Goal: Use online tool/utility: Utilize a website feature to perform a specific function

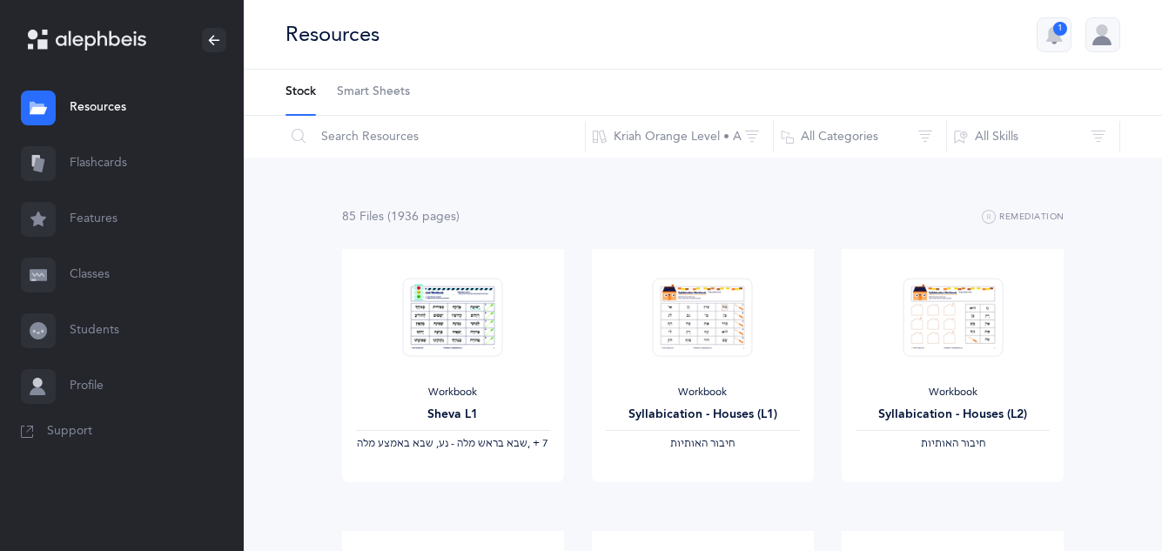
click at [127, 171] on link "Flashcards" at bounding box center [122, 164] width 244 height 56
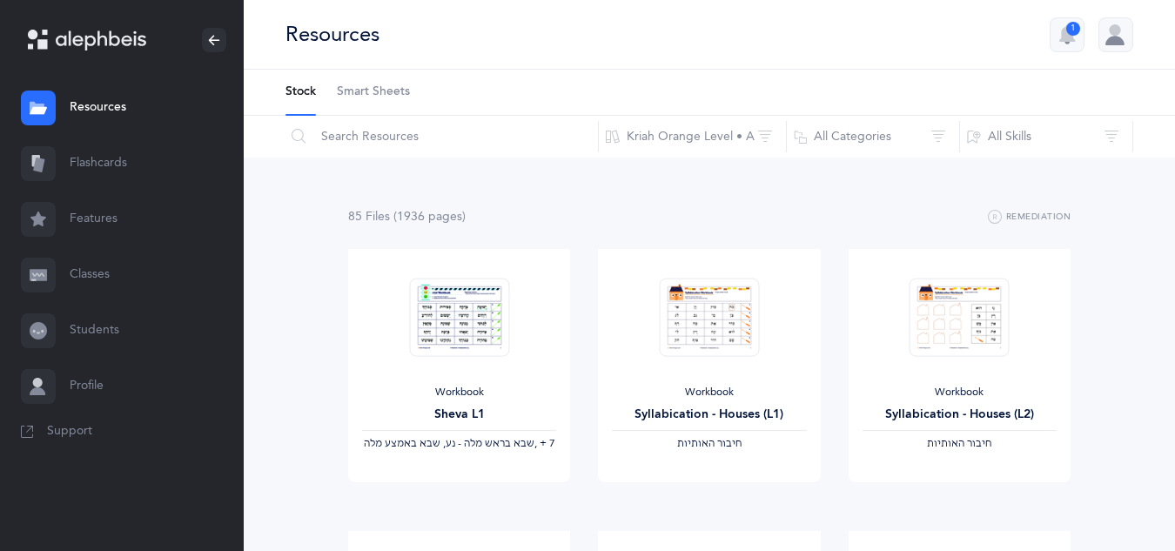
click at [127, 171] on link "Flashcards" at bounding box center [122, 164] width 244 height 56
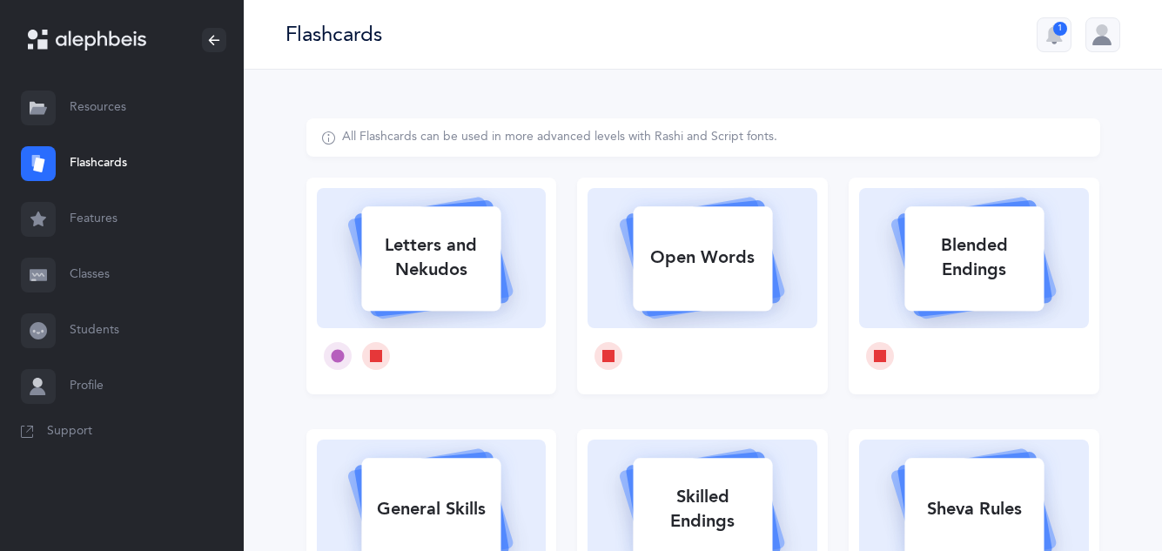
click at [451, 250] on div "Letters and Nekudos" at bounding box center [430, 258] width 139 height 70
select select
select select "single"
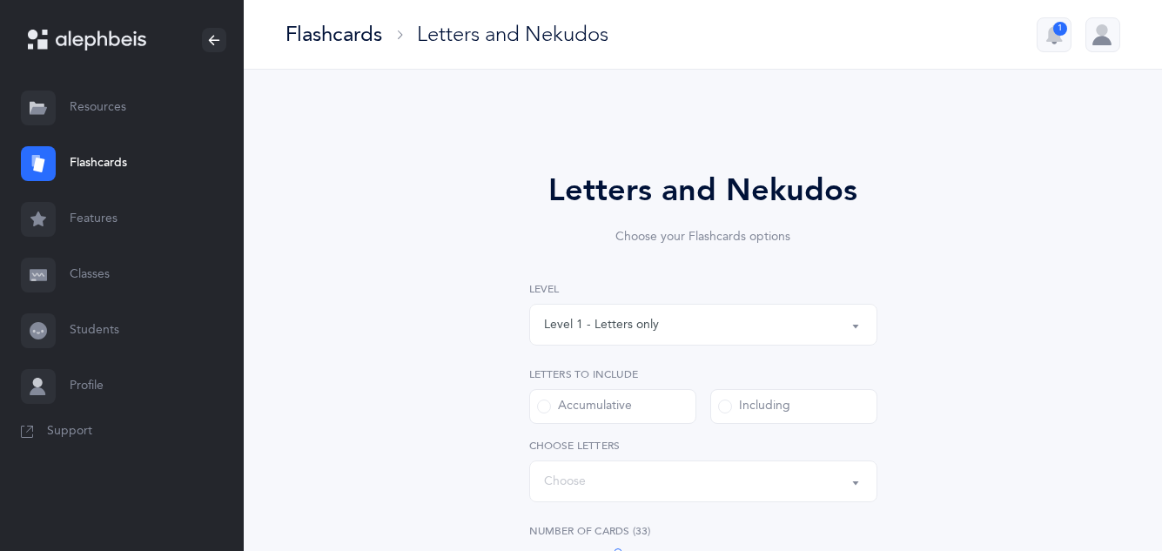
select select "27"
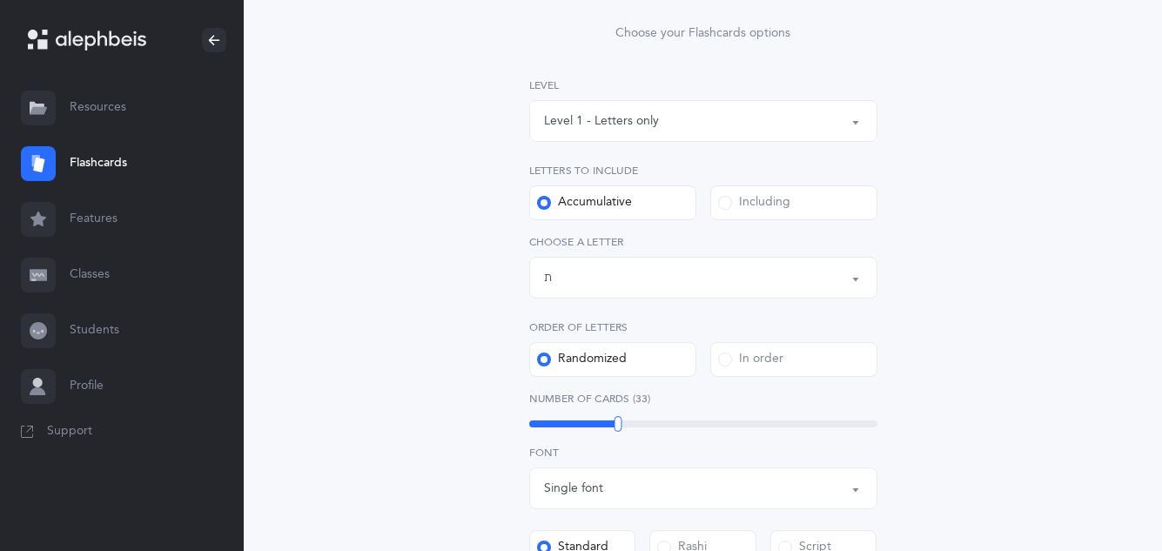
scroll to position [207, 0]
click at [847, 124] on div "Level 1 - Letters only" at bounding box center [703, 118] width 319 height 30
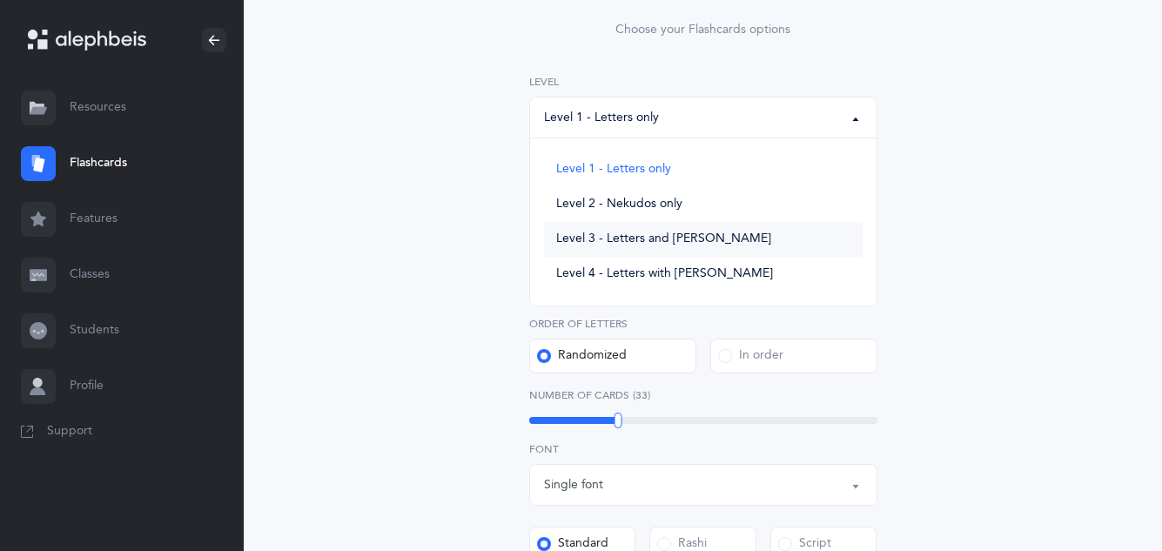
click at [682, 238] on span "Level 3 - Letters and [PERSON_NAME]" at bounding box center [663, 240] width 215 height 16
select select "3"
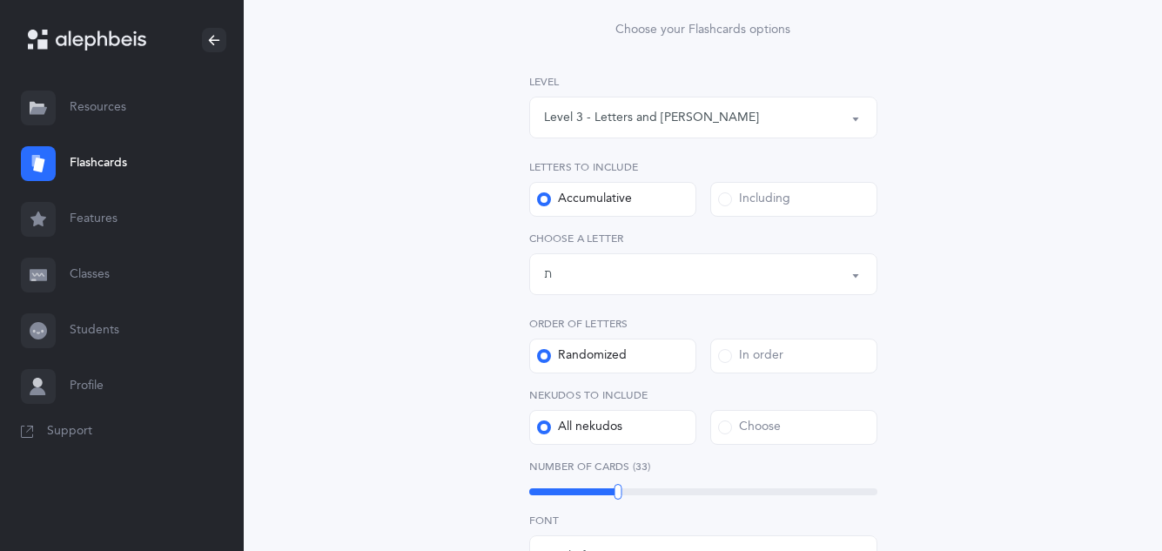
click at [662, 496] on div "33" at bounding box center [703, 492] width 348 height 14
click at [671, 495] on div "45" at bounding box center [703, 492] width 348 height 14
drag, startPoint x: 671, startPoint y: 495, endPoint x: 683, endPoint y: 494, distance: 12.2
click at [683, 494] on div at bounding box center [684, 492] width 8 height 16
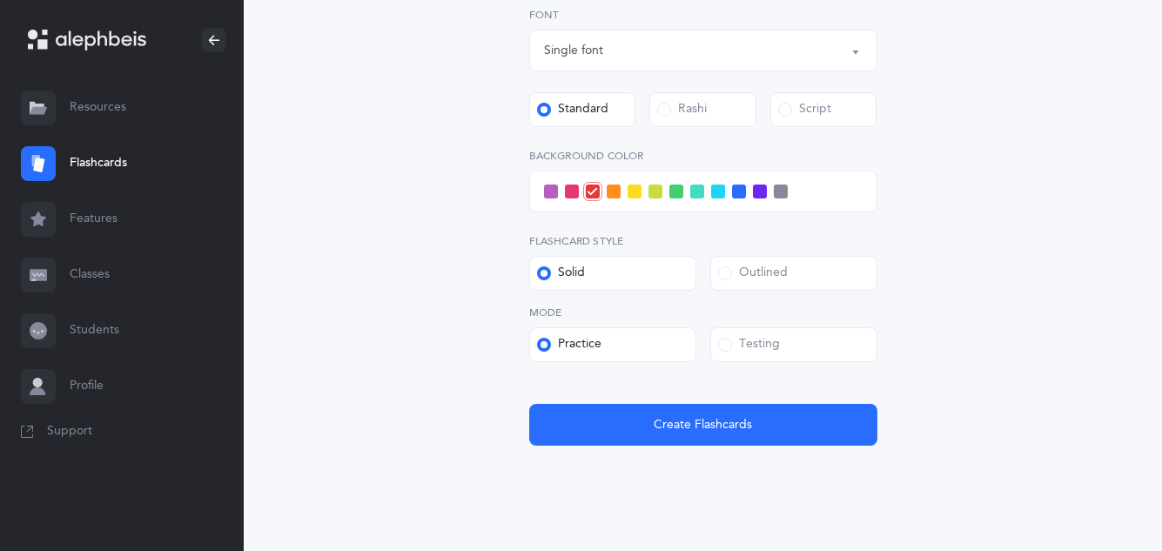
scroll to position [724, 0]
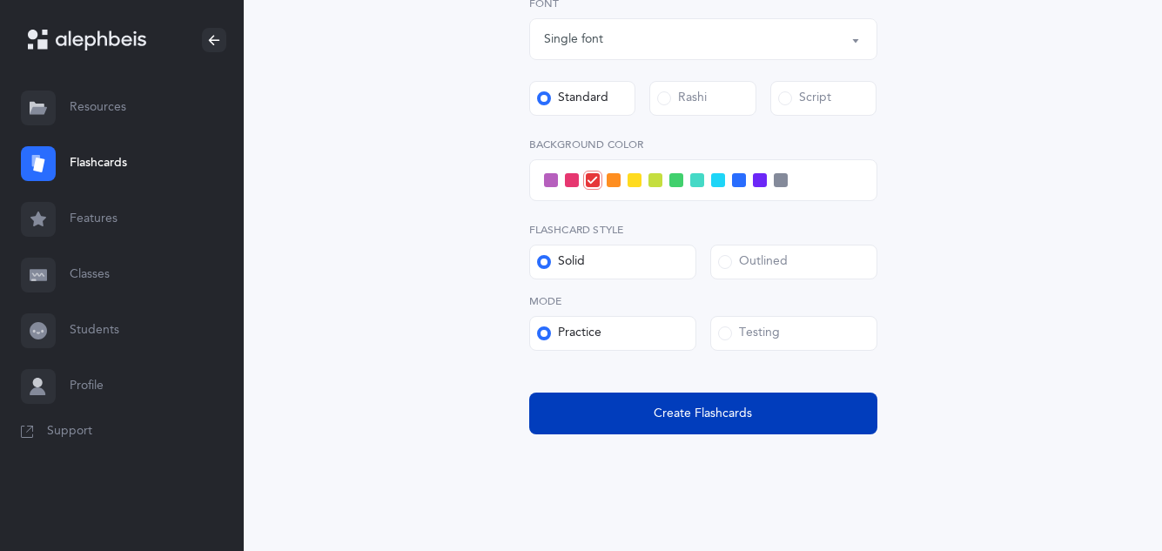
click at [742, 408] on span "Create Flashcards" at bounding box center [703, 414] width 98 height 18
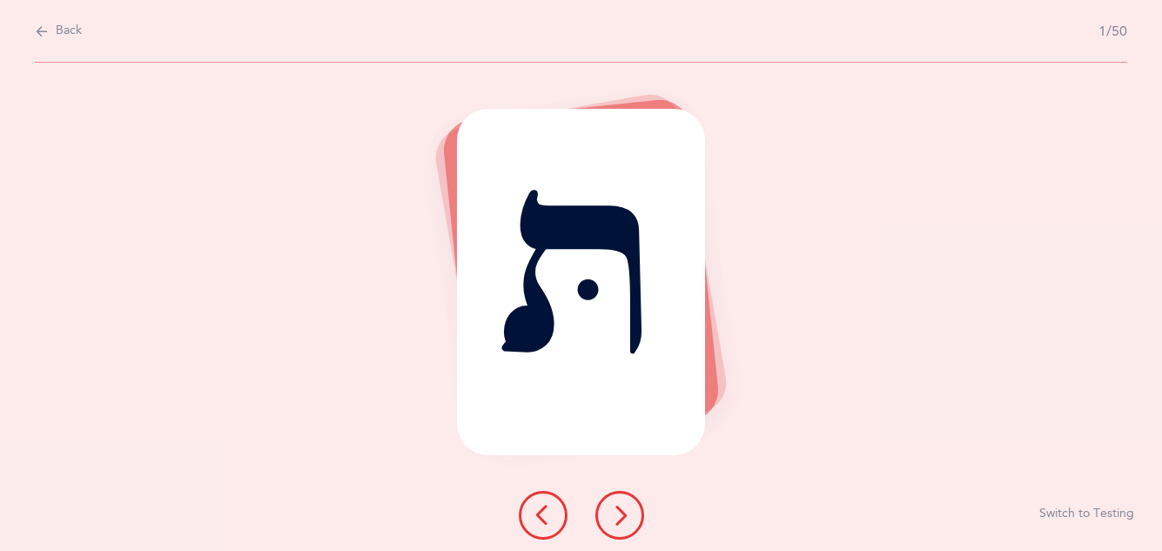
scroll to position [0, 0]
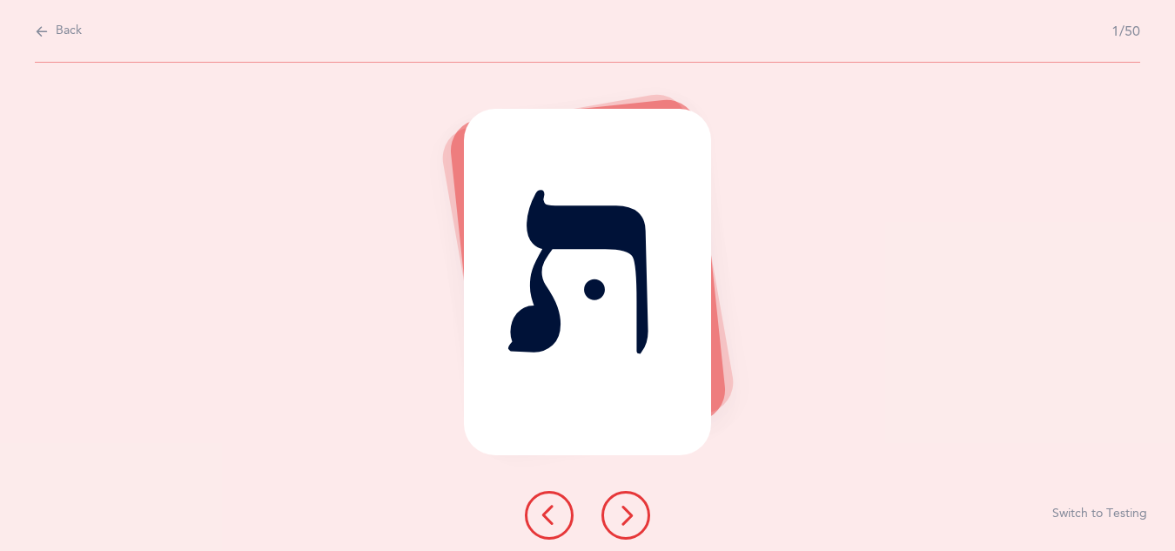
click at [632, 504] on button at bounding box center [625, 515] width 49 height 49
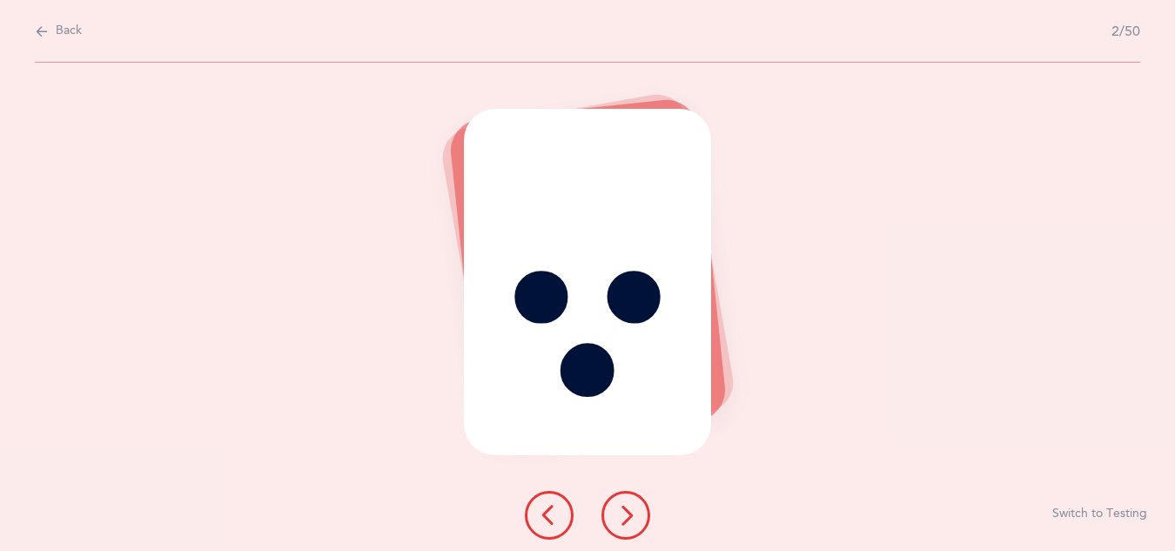
click at [67, 34] on span "Back" at bounding box center [69, 31] width 26 height 17
select select "3"
select select "27"
select select "single"
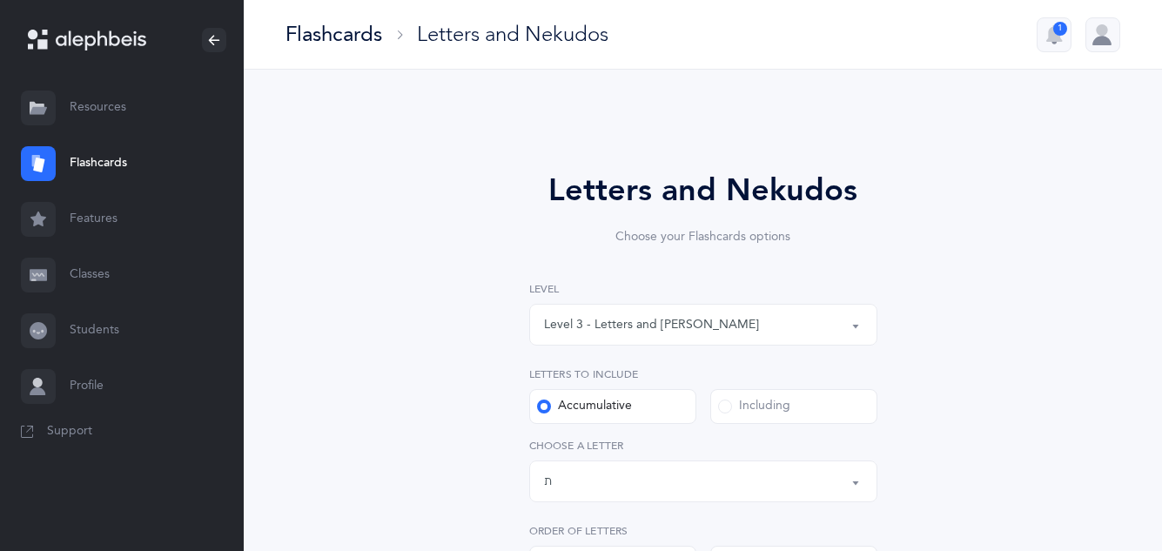
click at [699, 321] on div "Level 3 - Letters and [PERSON_NAME]" at bounding box center [651, 325] width 215 height 18
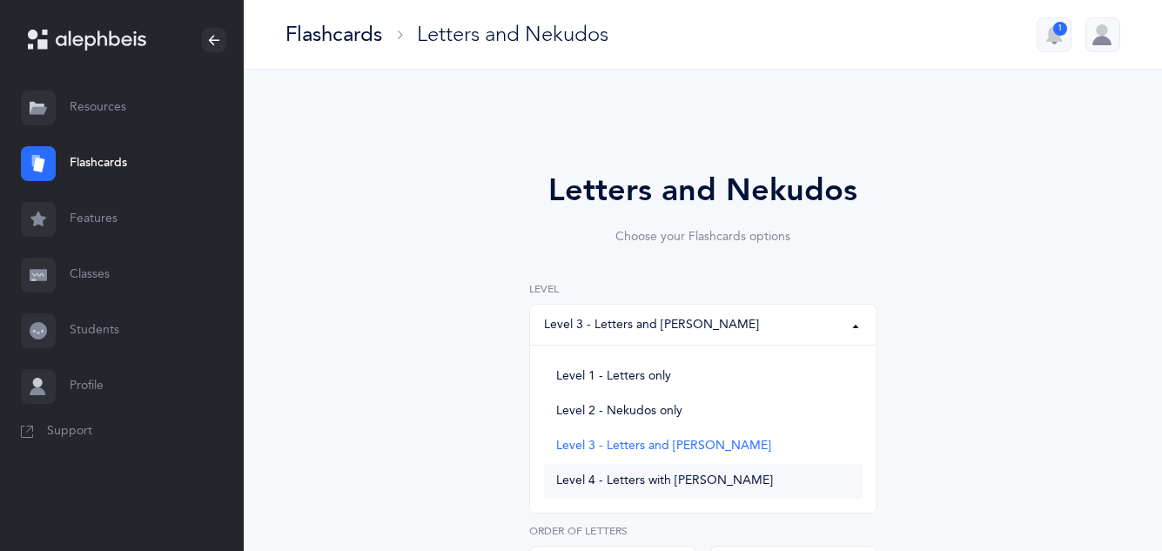
click at [665, 483] on span "Level 4 - Letters with [PERSON_NAME]" at bounding box center [664, 482] width 217 height 16
select select "4"
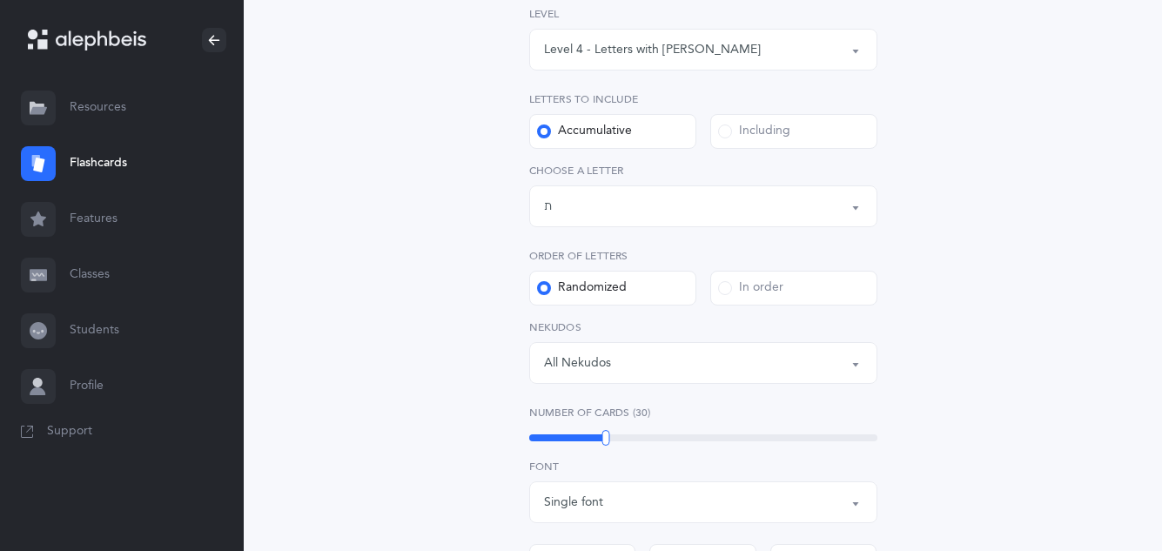
scroll to position [279, 0]
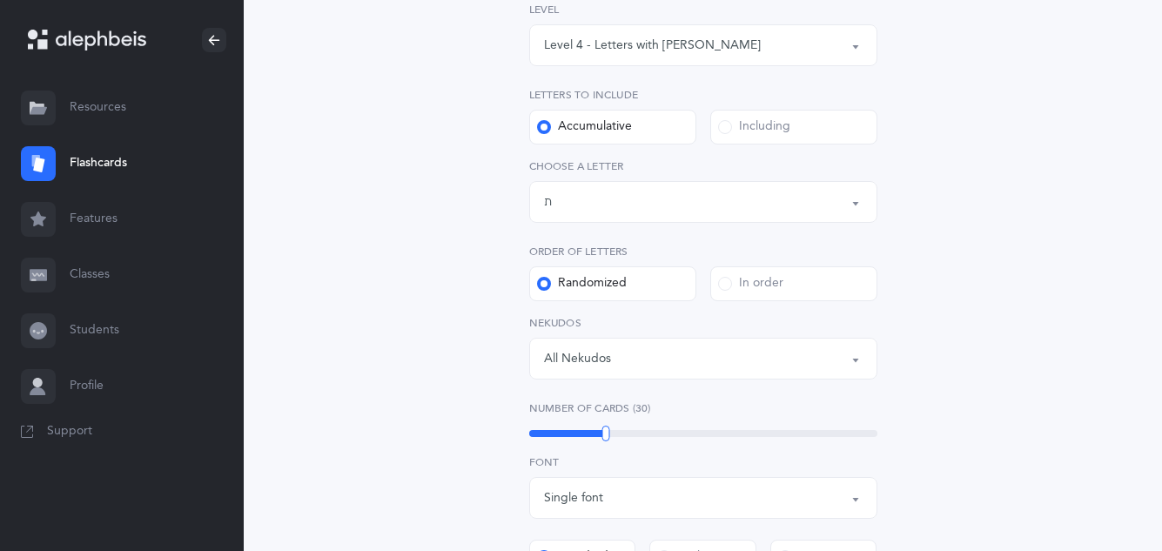
click at [656, 433] on div "30" at bounding box center [703, 433] width 348 height 7
click at [675, 433] on div "43" at bounding box center [703, 433] width 348 height 7
click at [684, 433] on div "48" at bounding box center [703, 433] width 348 height 7
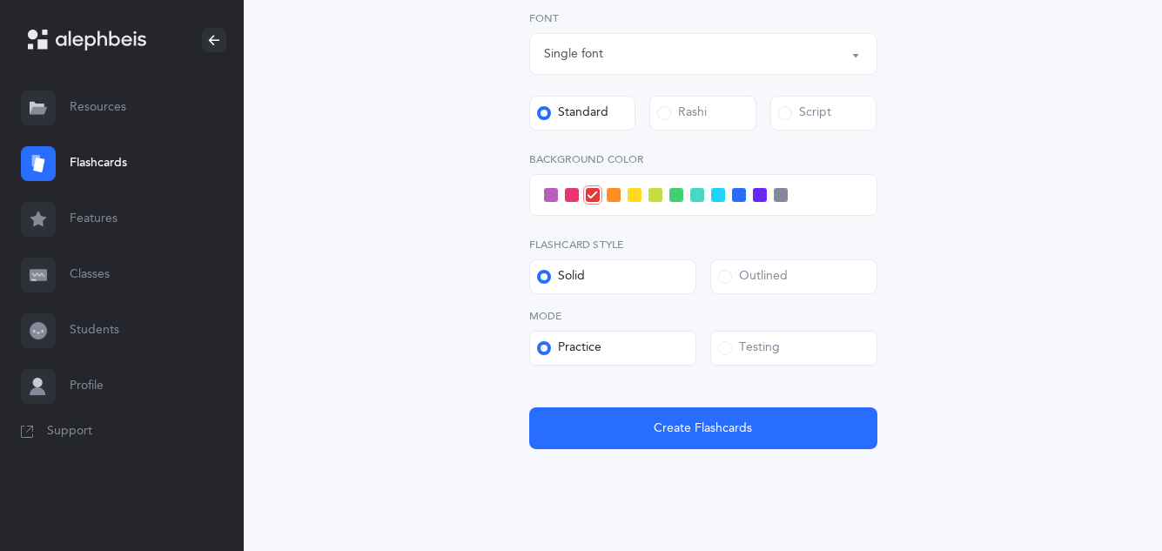
scroll to position [761, 0]
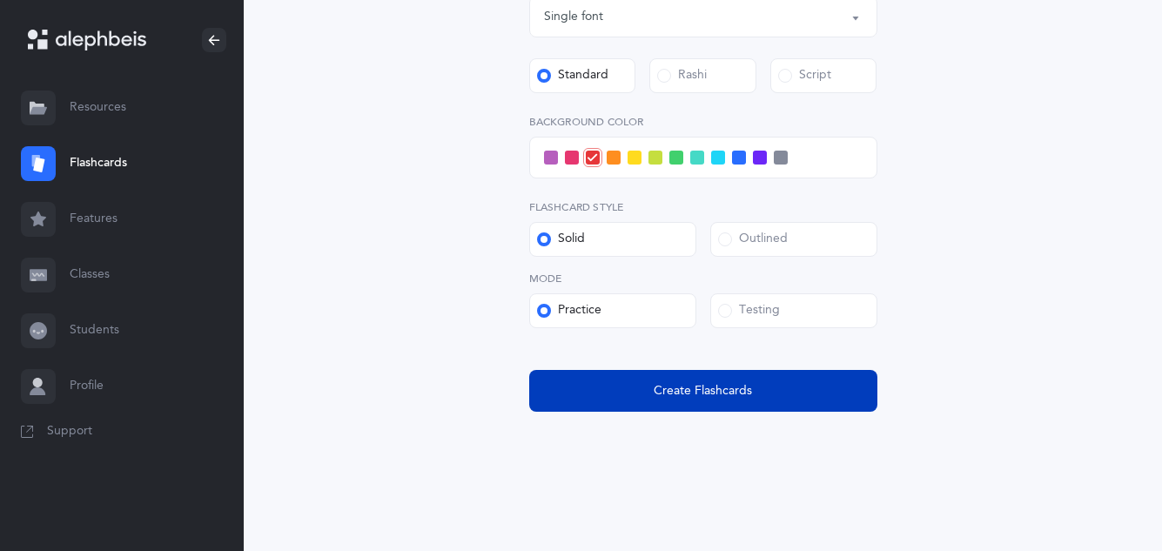
click at [744, 408] on button "Create Flashcards" at bounding box center [703, 391] width 348 height 42
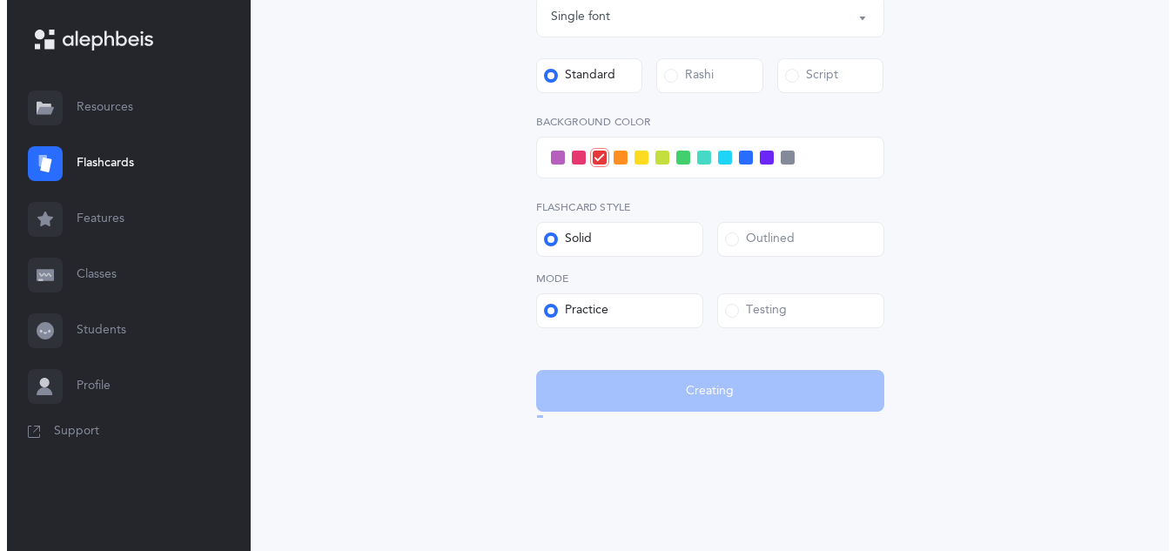
scroll to position [0, 0]
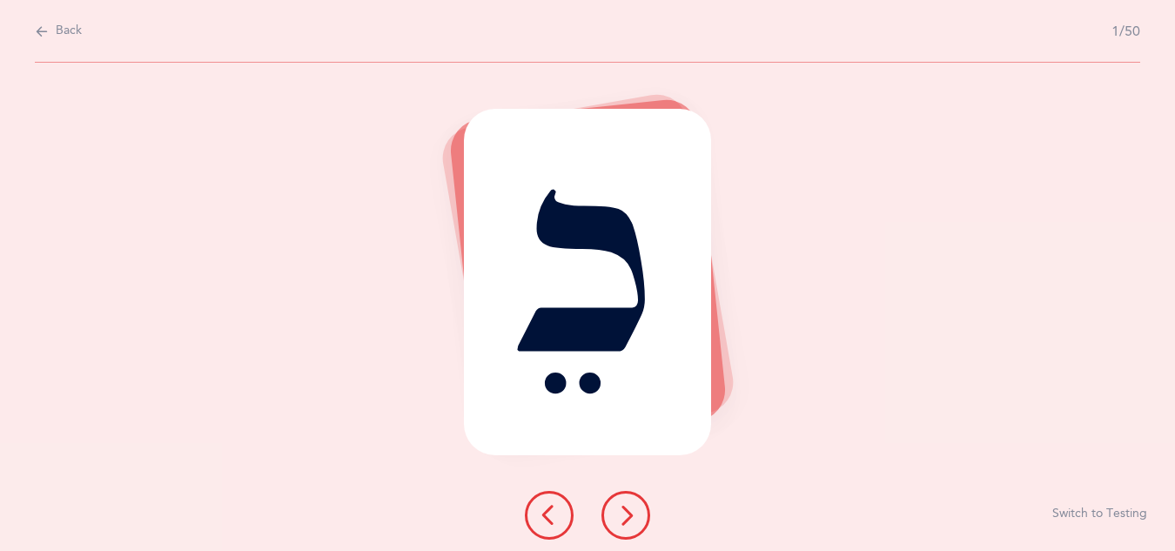
click at [632, 509] on icon at bounding box center [625, 515] width 21 height 21
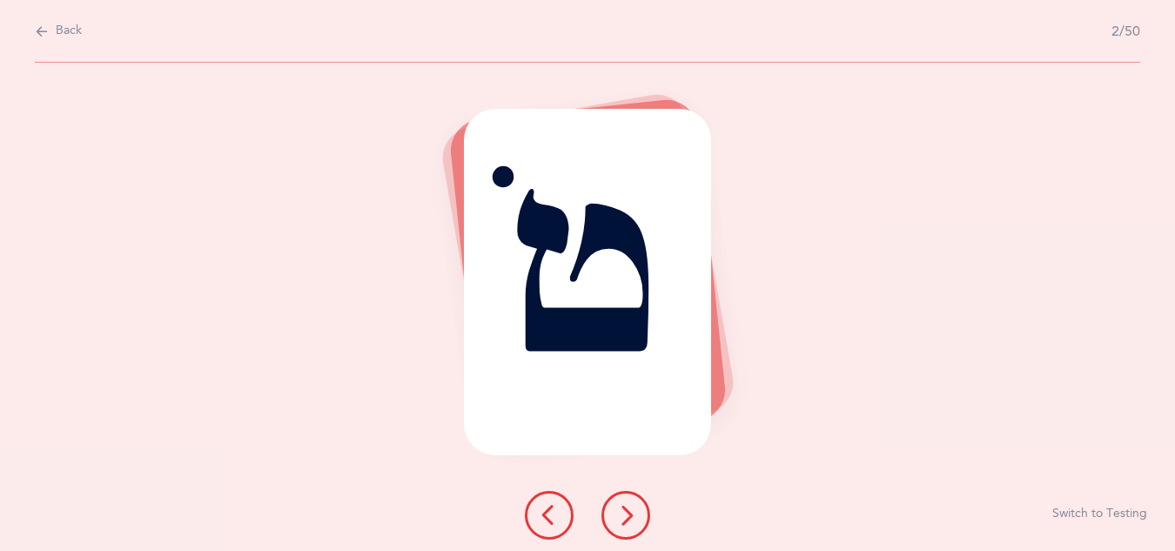
click at [632, 509] on icon at bounding box center [625, 515] width 21 height 21
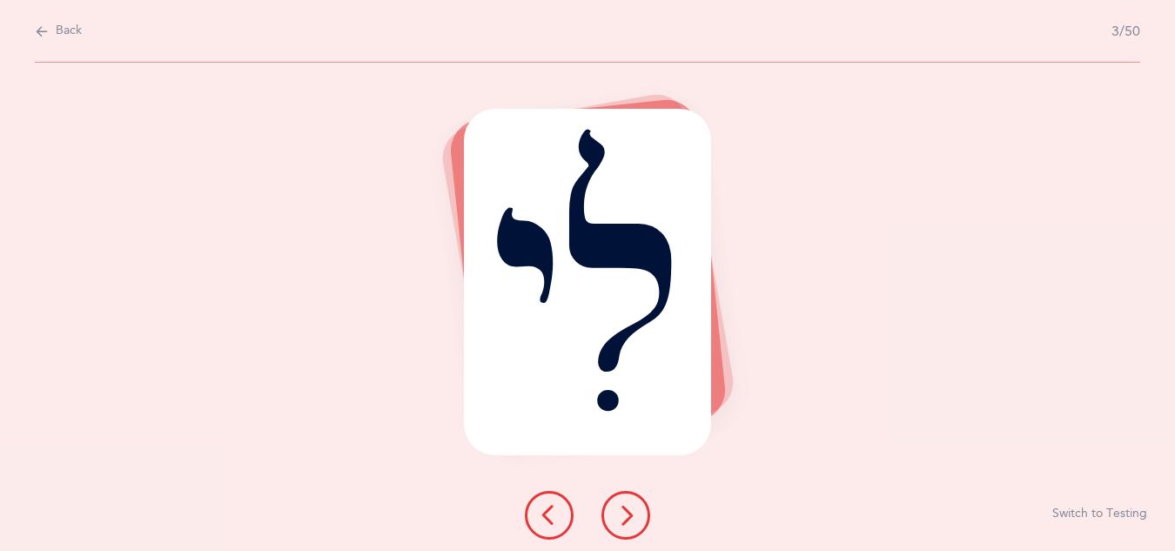
click at [632, 509] on icon at bounding box center [625, 515] width 21 height 21
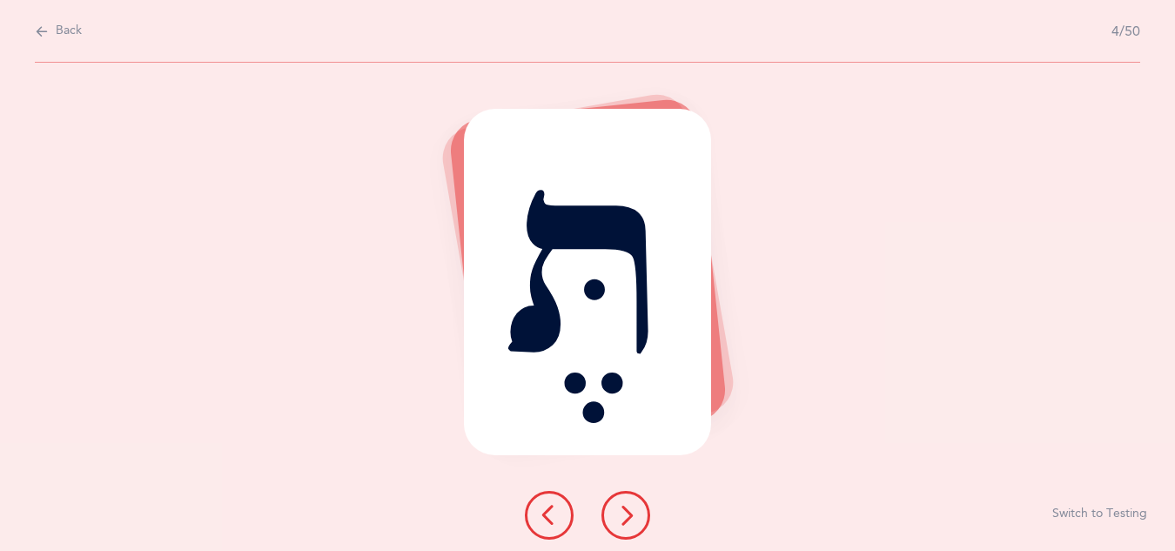
click at [632, 509] on icon at bounding box center [625, 515] width 21 height 21
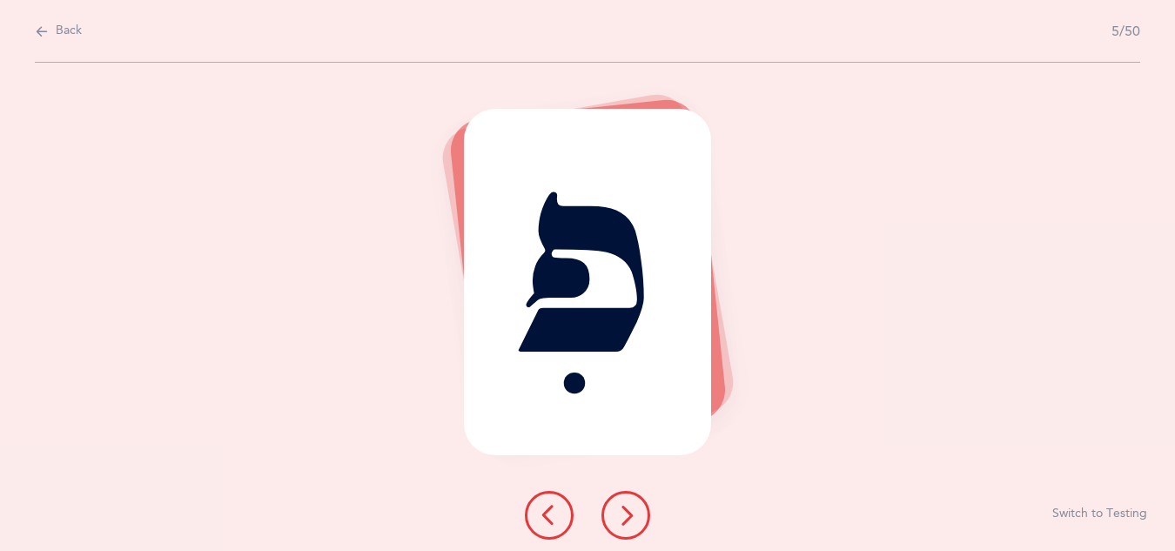
click at [632, 509] on icon at bounding box center [625, 515] width 21 height 21
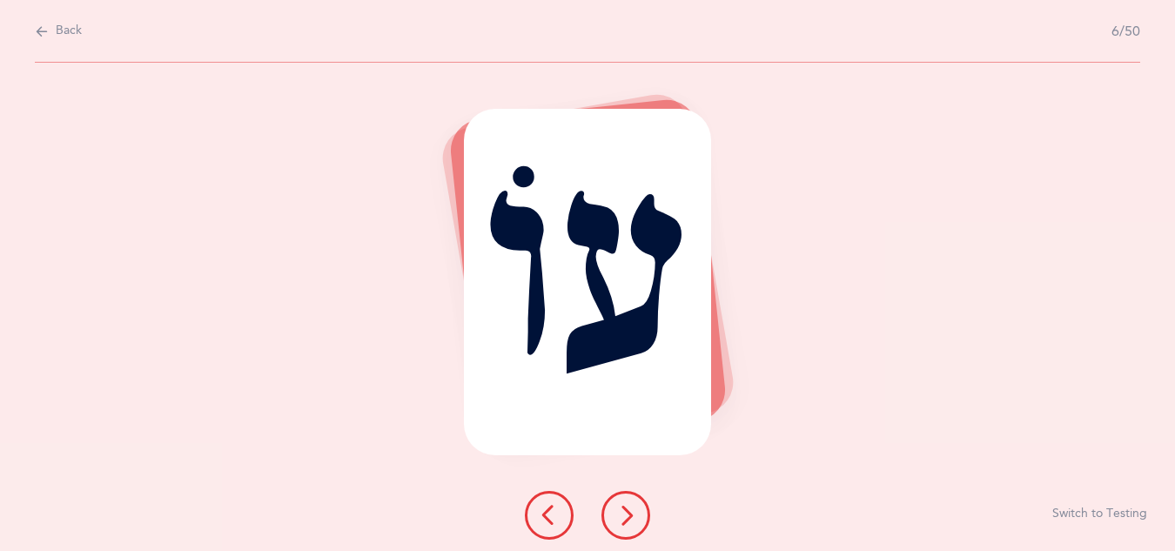
click at [632, 509] on icon at bounding box center [625, 515] width 21 height 21
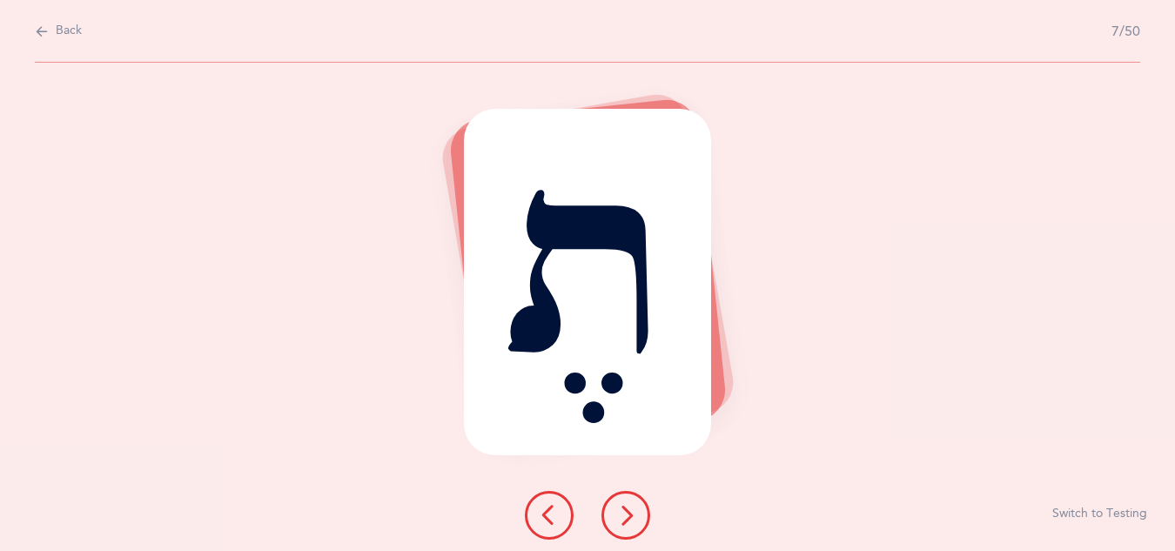
click at [632, 509] on icon at bounding box center [625, 515] width 21 height 21
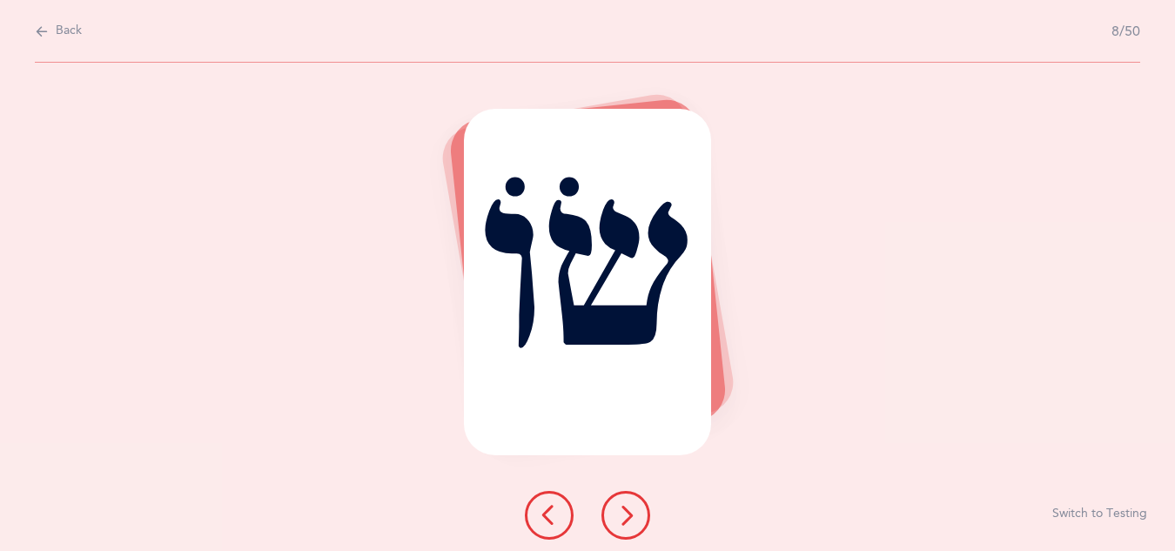
click at [632, 509] on icon at bounding box center [625, 515] width 21 height 21
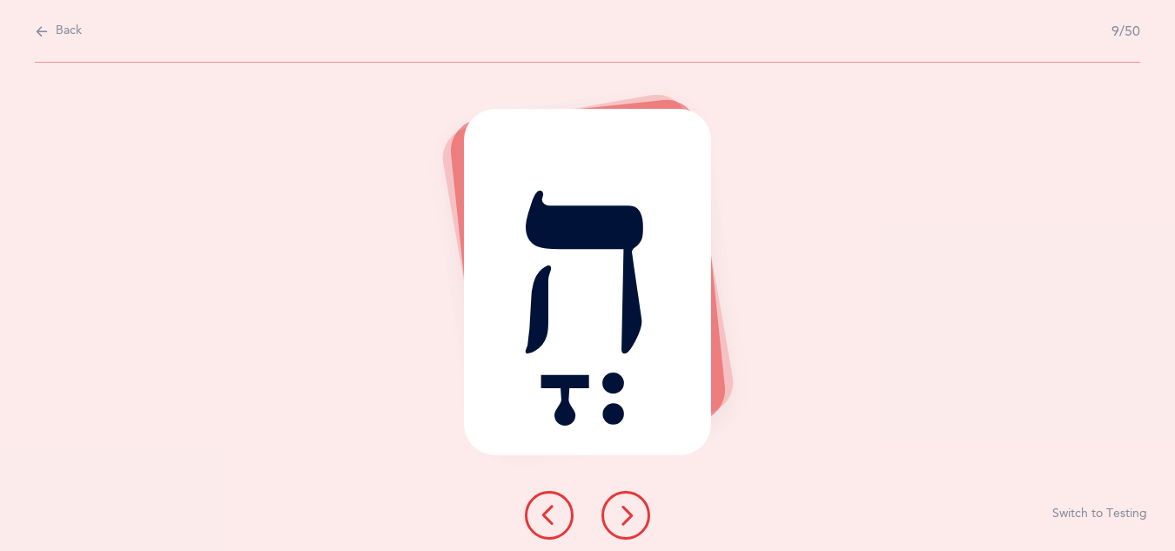
click at [632, 509] on icon at bounding box center [625, 515] width 21 height 21
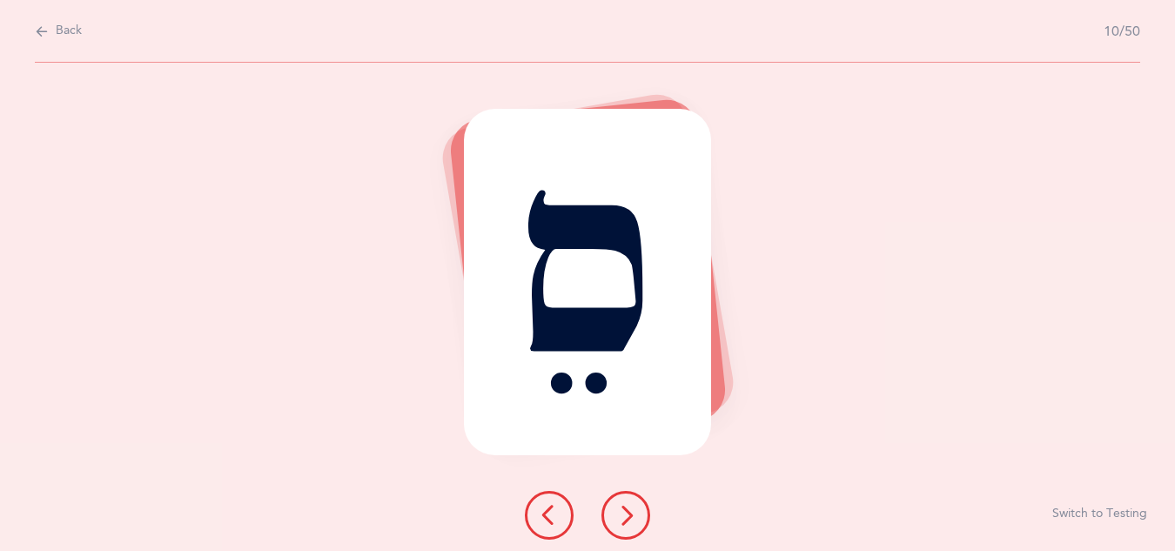
click at [632, 509] on icon at bounding box center [625, 515] width 21 height 21
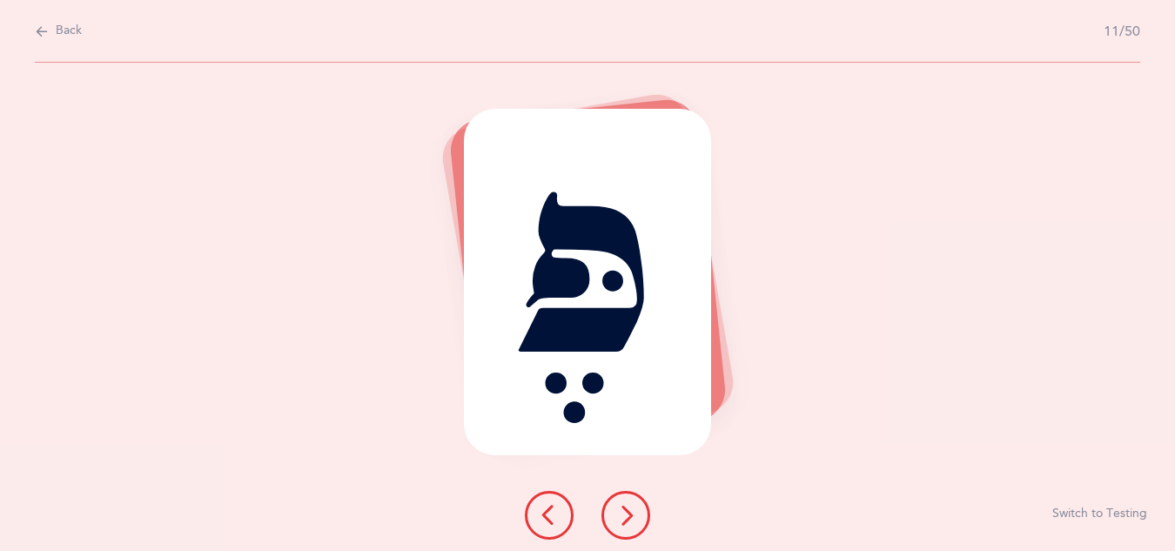
click at [632, 509] on icon at bounding box center [625, 515] width 21 height 21
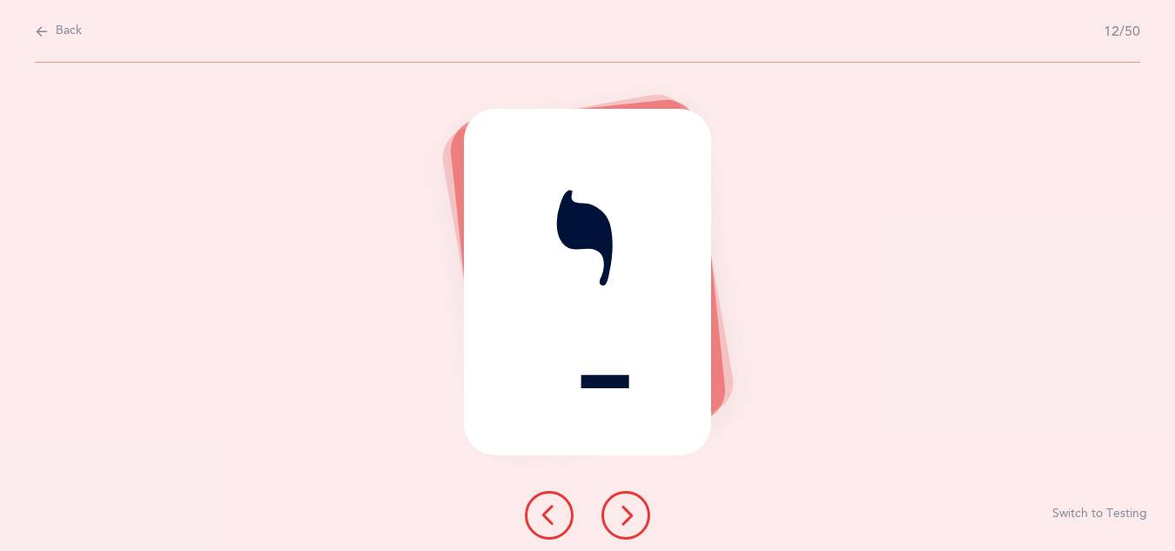
click at [632, 509] on icon at bounding box center [625, 515] width 21 height 21
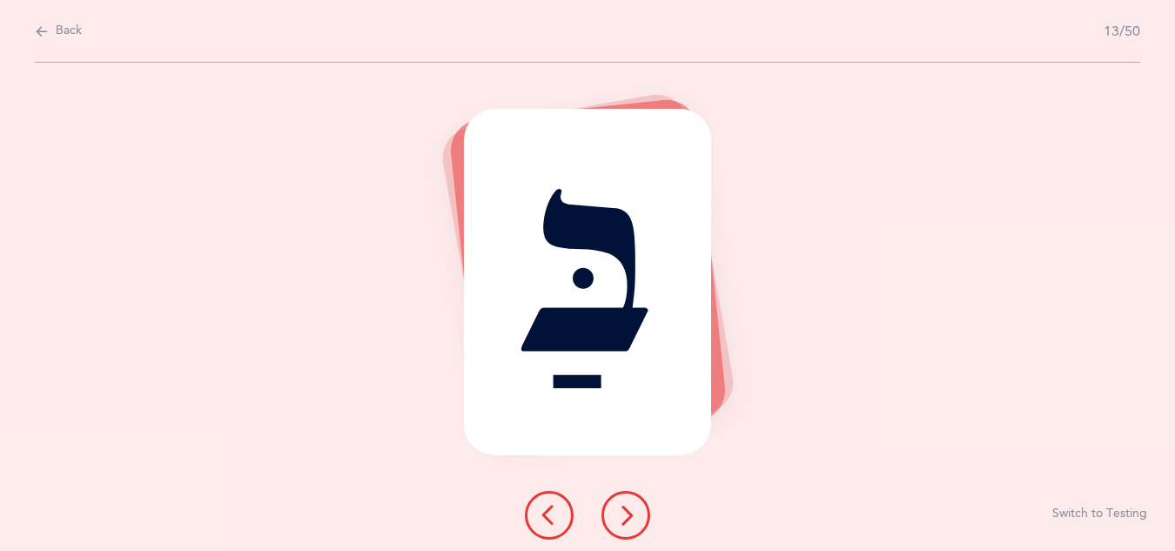
click at [632, 509] on icon at bounding box center [625, 515] width 21 height 21
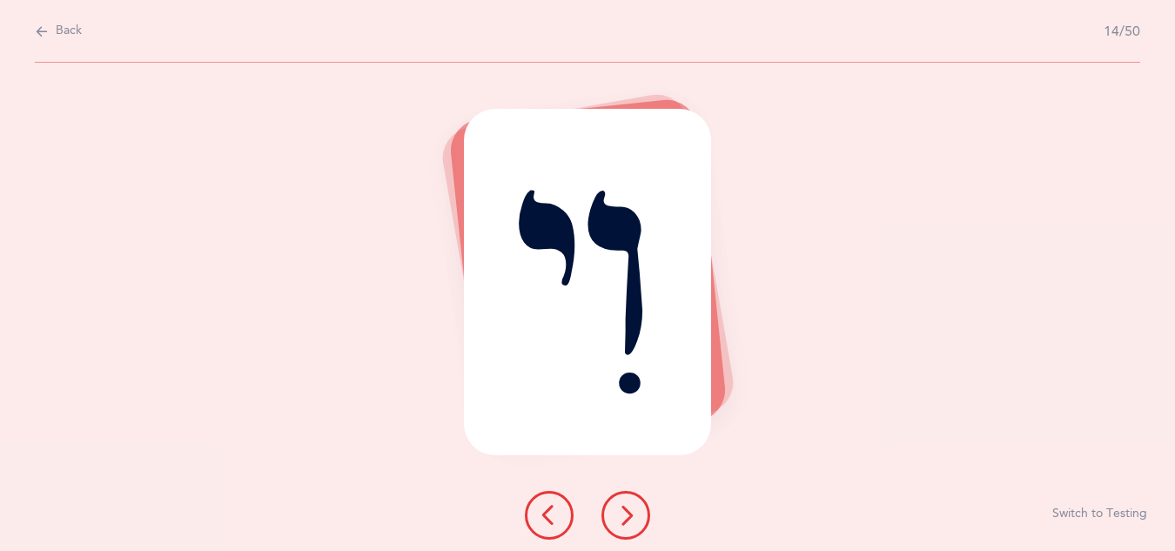
click at [632, 509] on icon at bounding box center [625, 515] width 21 height 21
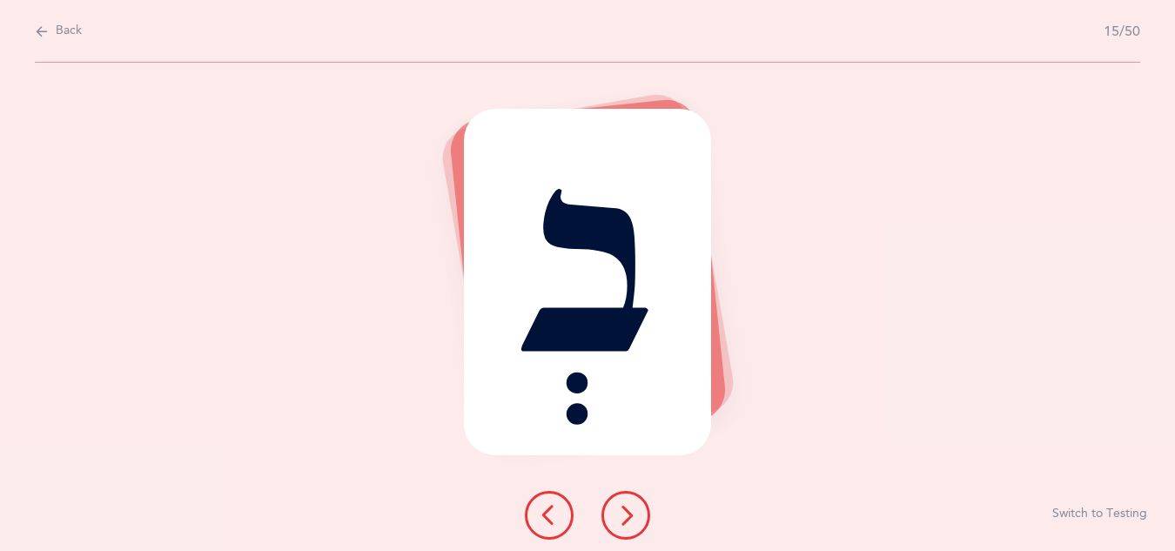
click at [632, 509] on icon at bounding box center [625, 515] width 21 height 21
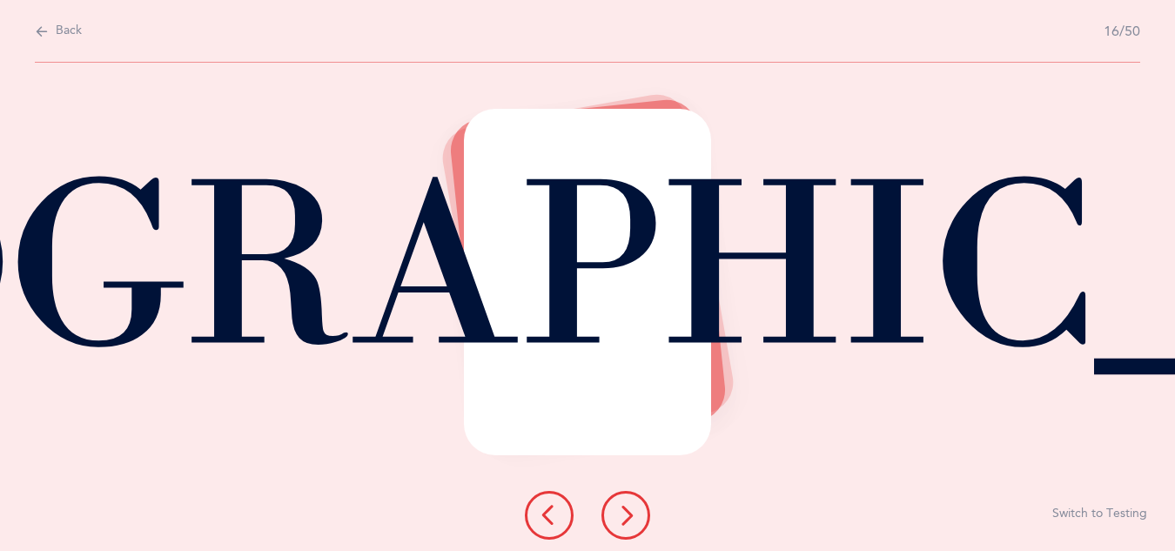
click at [636, 511] on button at bounding box center [625, 515] width 49 height 49
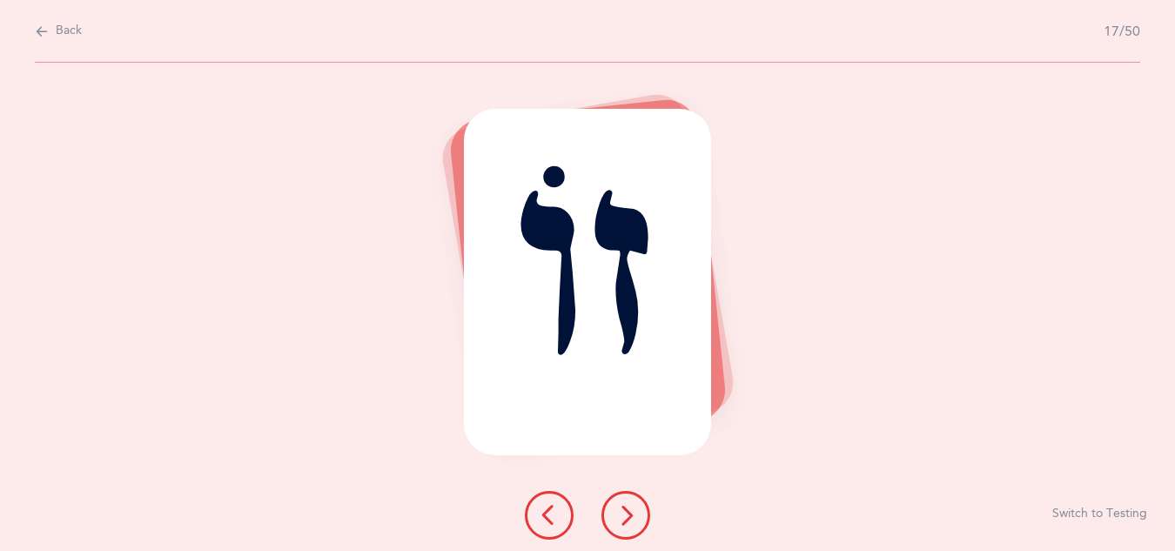
click at [562, 511] on button at bounding box center [549, 515] width 49 height 49
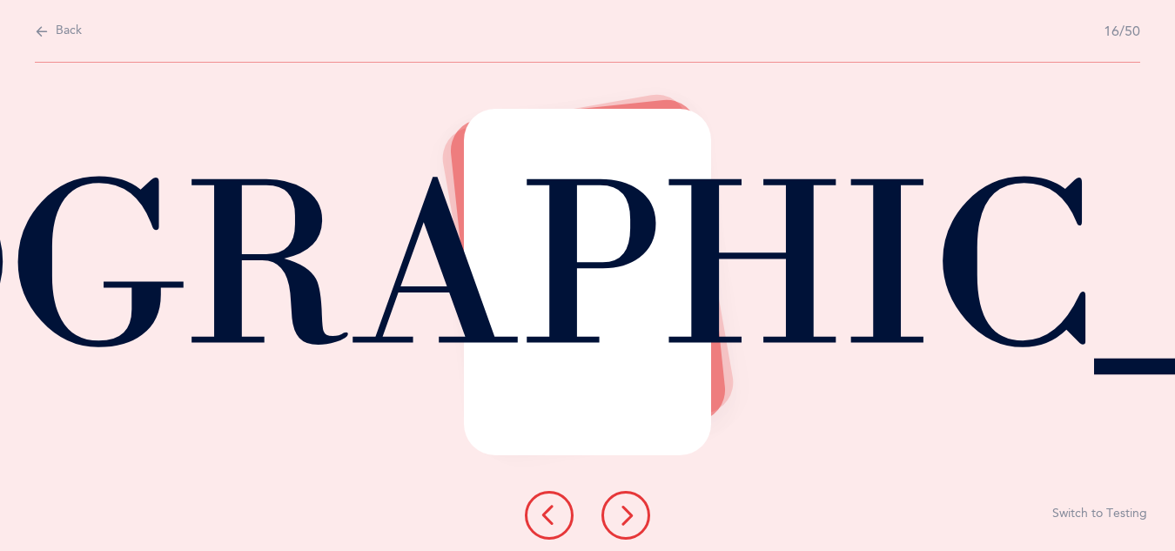
click at [624, 510] on icon at bounding box center [625, 515] width 21 height 21
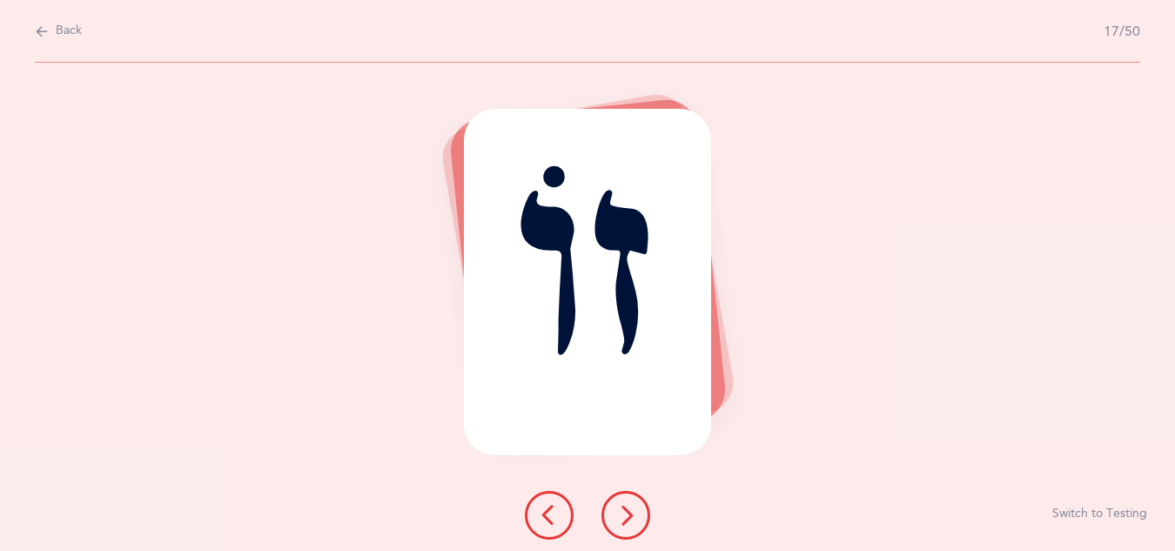
click at [624, 510] on icon at bounding box center [625, 515] width 21 height 21
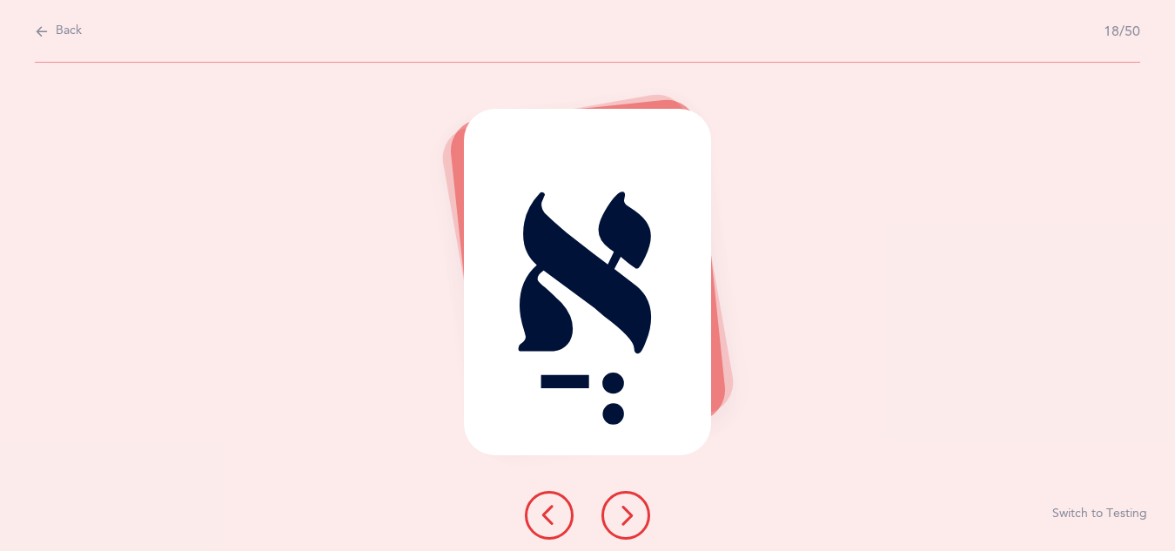
click at [624, 510] on icon at bounding box center [625, 515] width 21 height 21
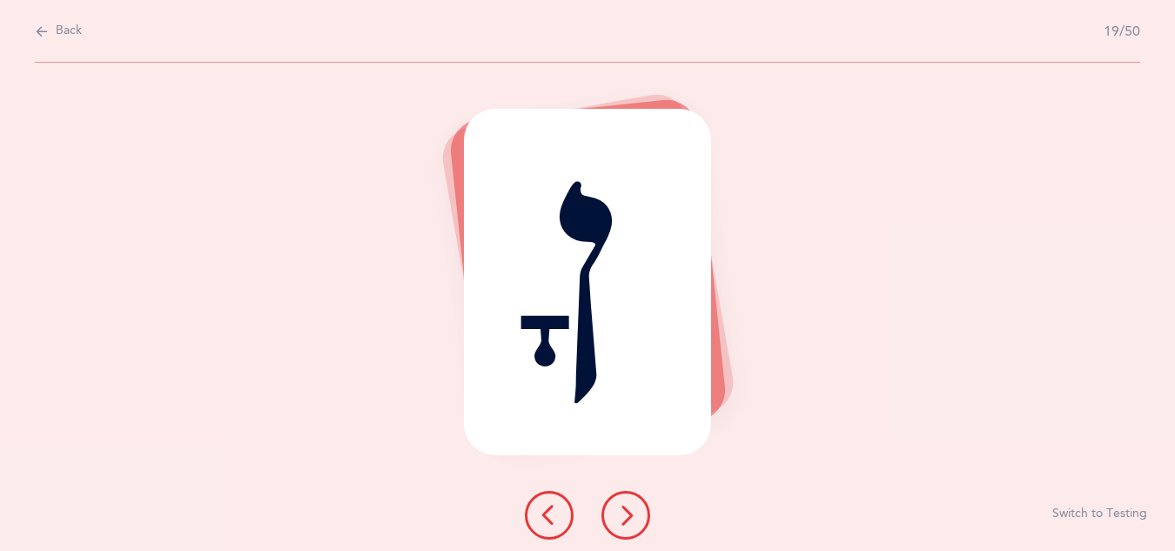
click at [624, 510] on icon at bounding box center [625, 515] width 21 height 21
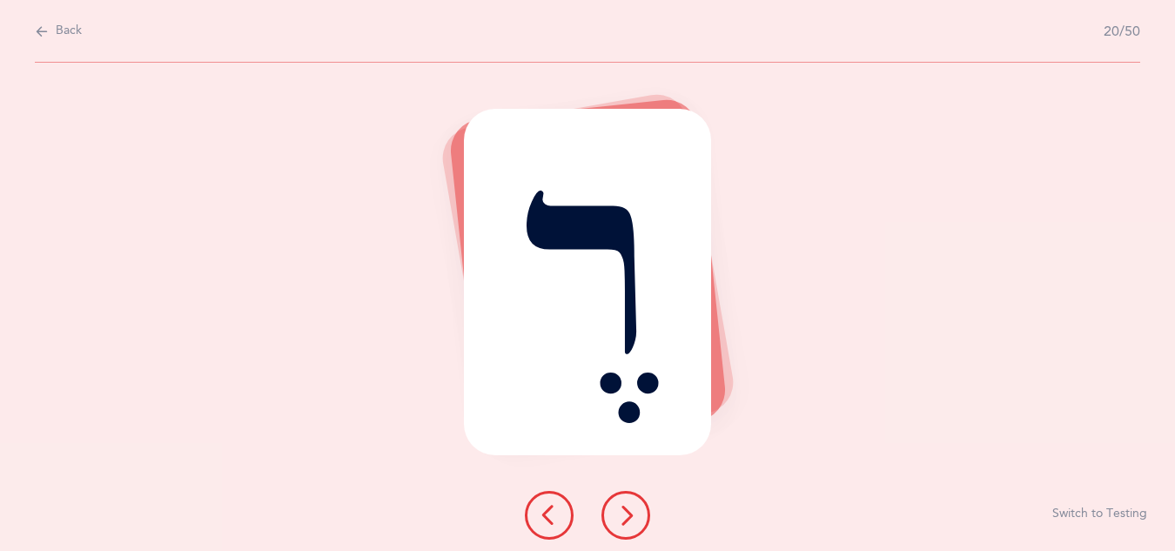
click at [624, 510] on icon at bounding box center [625, 515] width 21 height 21
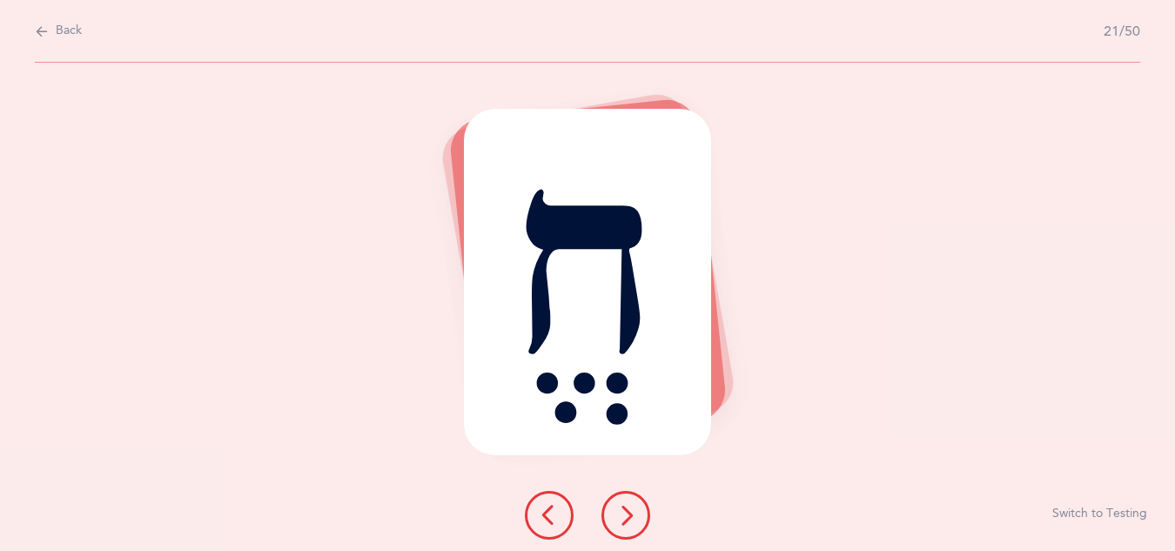
click at [624, 510] on icon at bounding box center [625, 515] width 21 height 21
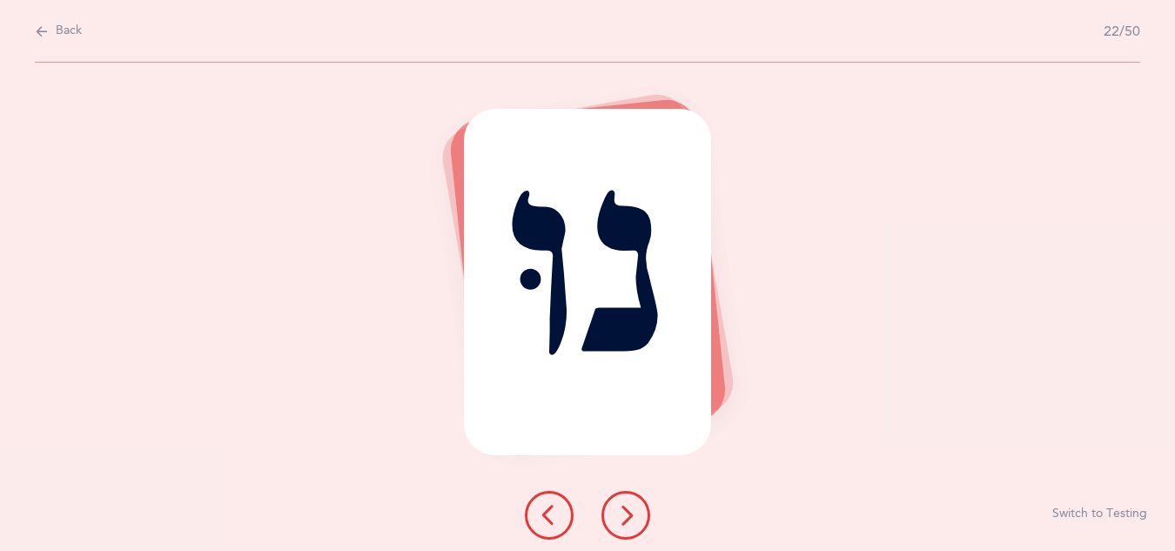
click at [624, 510] on icon at bounding box center [625, 515] width 21 height 21
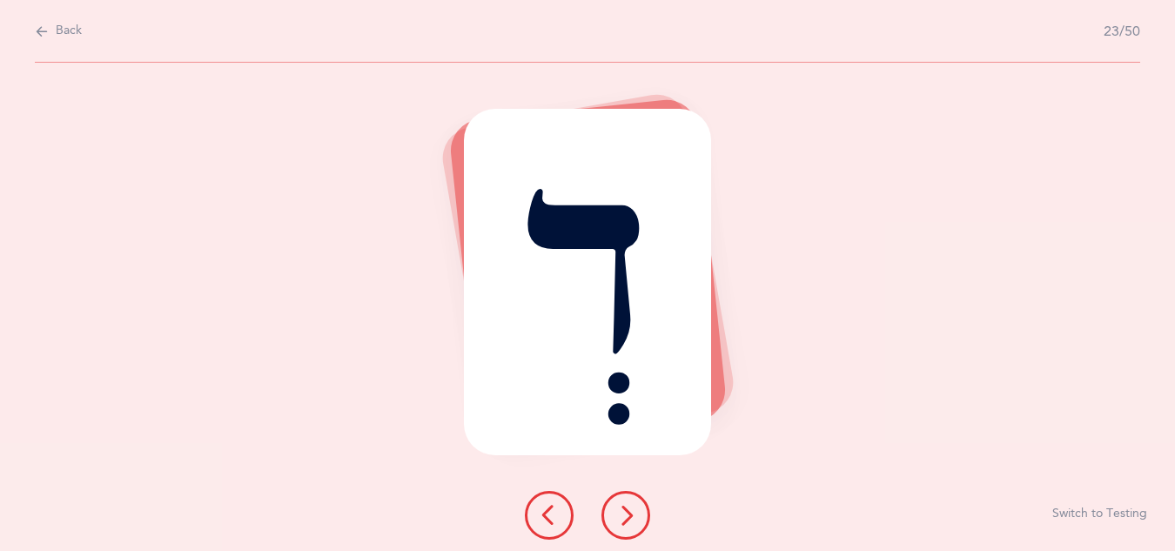
click at [624, 510] on icon at bounding box center [625, 515] width 21 height 21
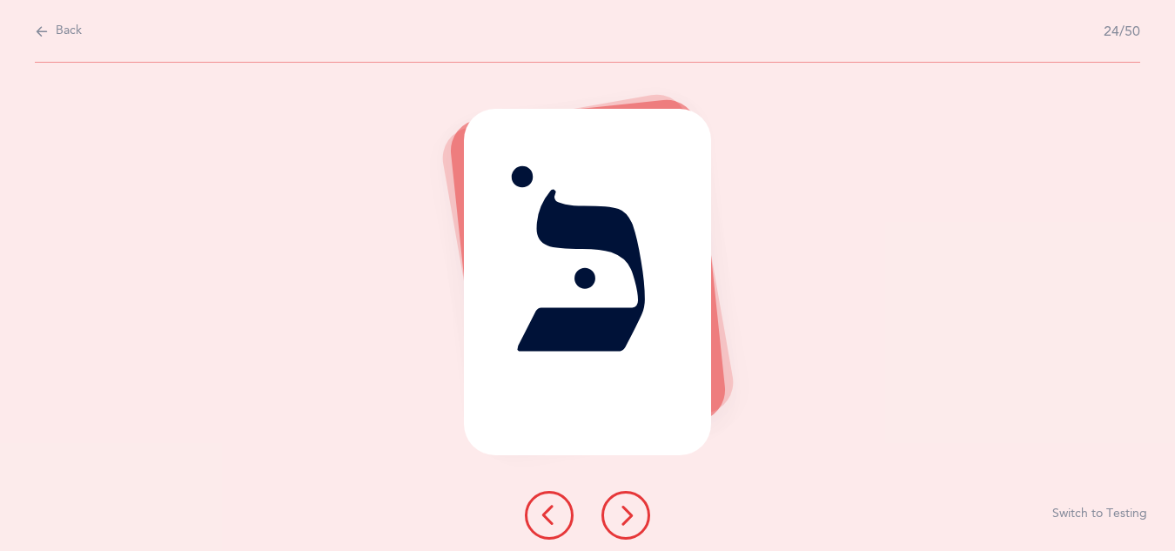
click at [624, 510] on icon at bounding box center [625, 515] width 21 height 21
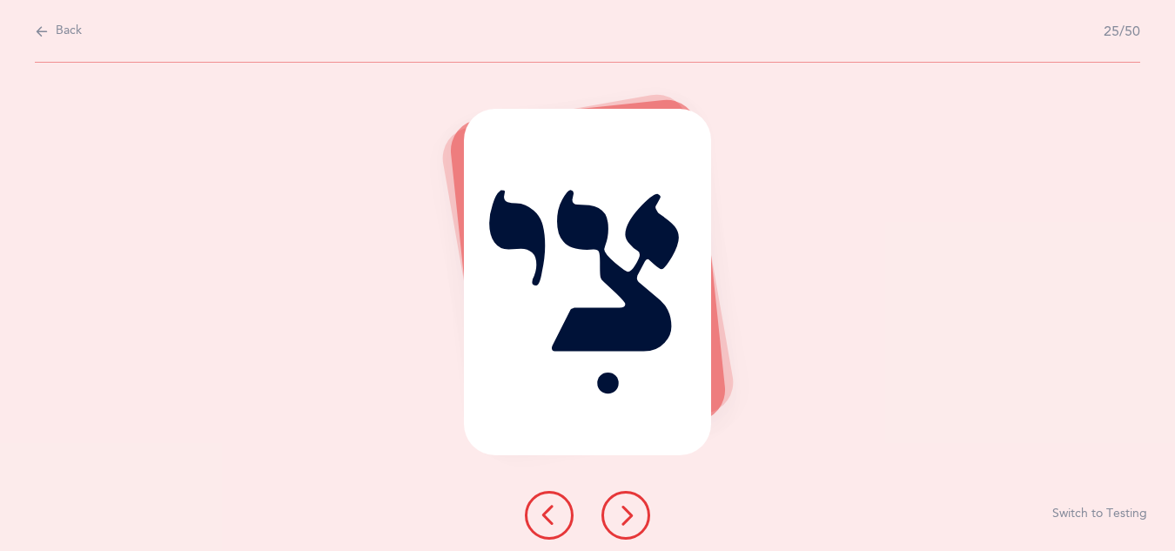
click at [624, 510] on icon at bounding box center [625, 515] width 21 height 21
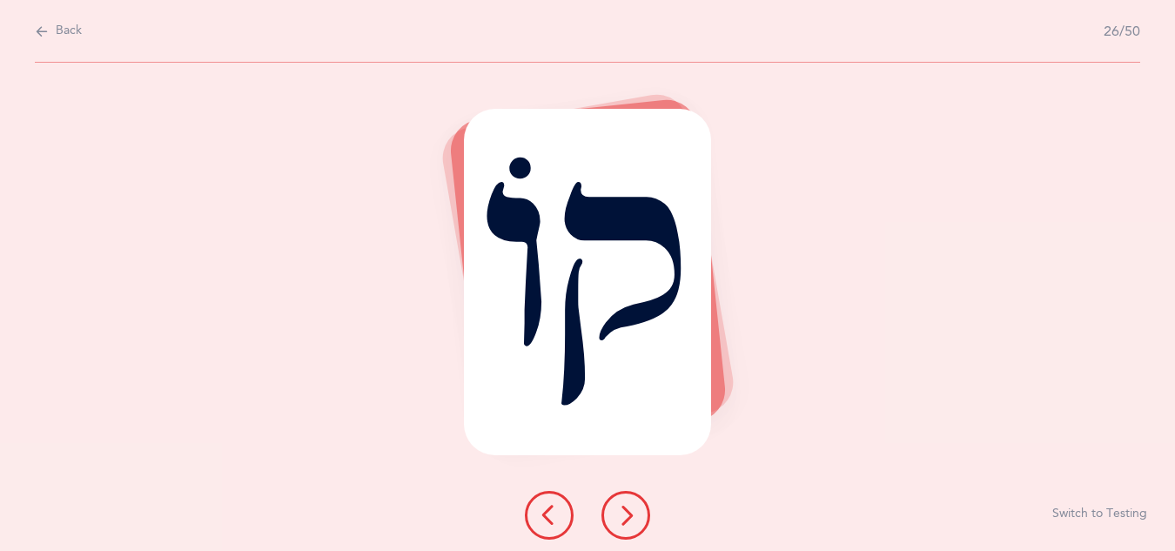
click at [624, 510] on icon at bounding box center [625, 515] width 21 height 21
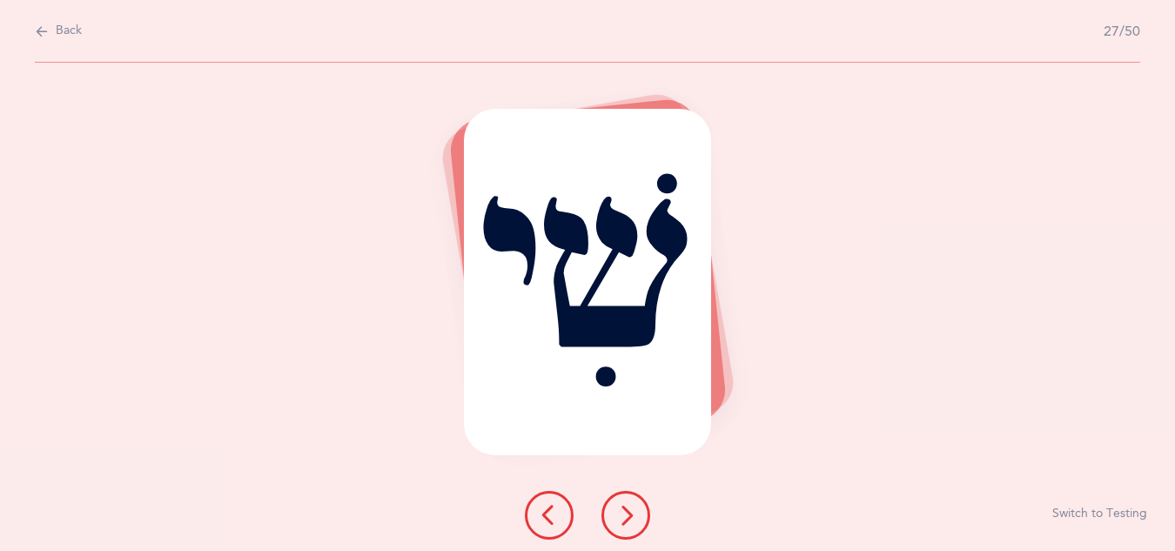
click at [624, 510] on icon at bounding box center [625, 515] width 21 height 21
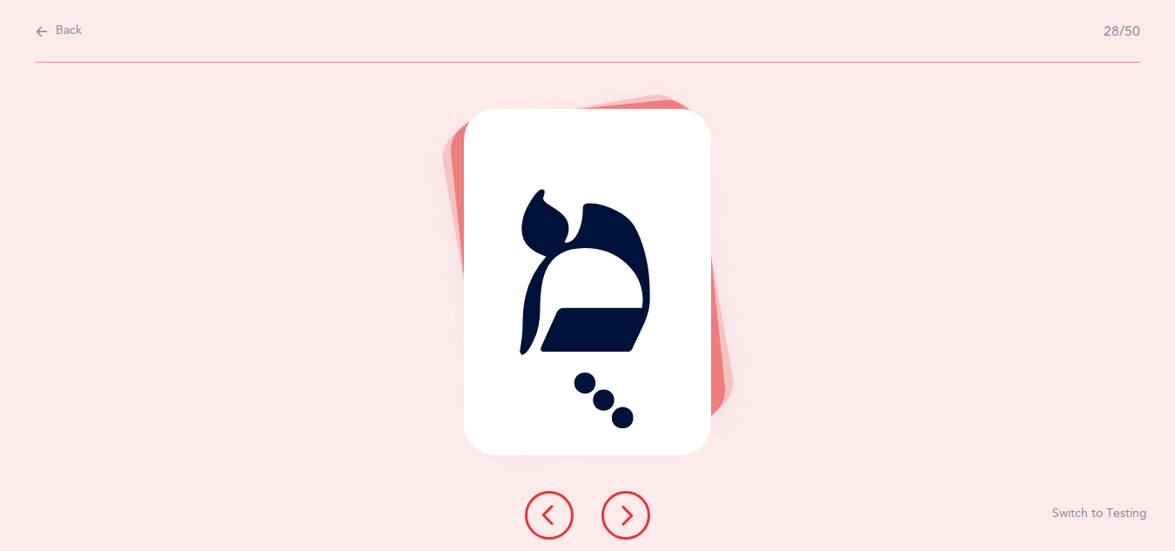
click at [624, 510] on icon at bounding box center [625, 515] width 21 height 21
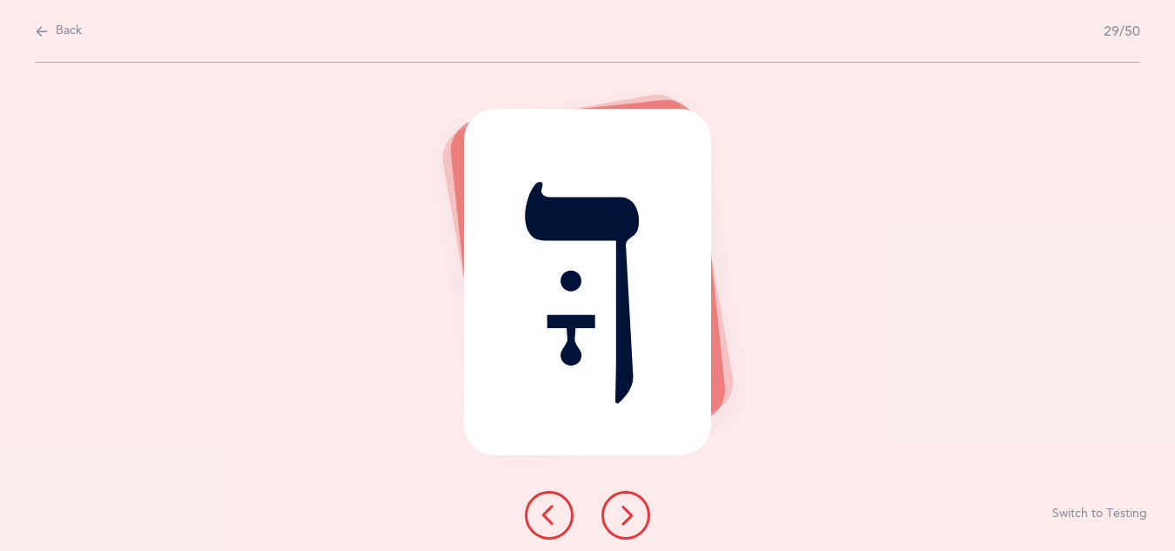
click at [624, 510] on icon at bounding box center [625, 515] width 21 height 21
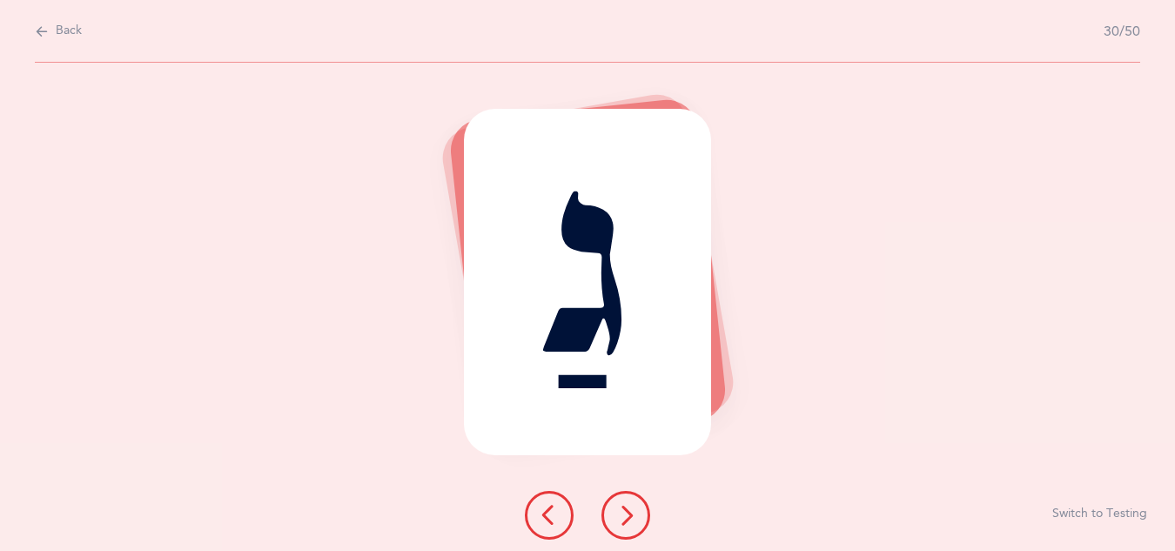
click at [624, 510] on icon at bounding box center [625, 515] width 21 height 21
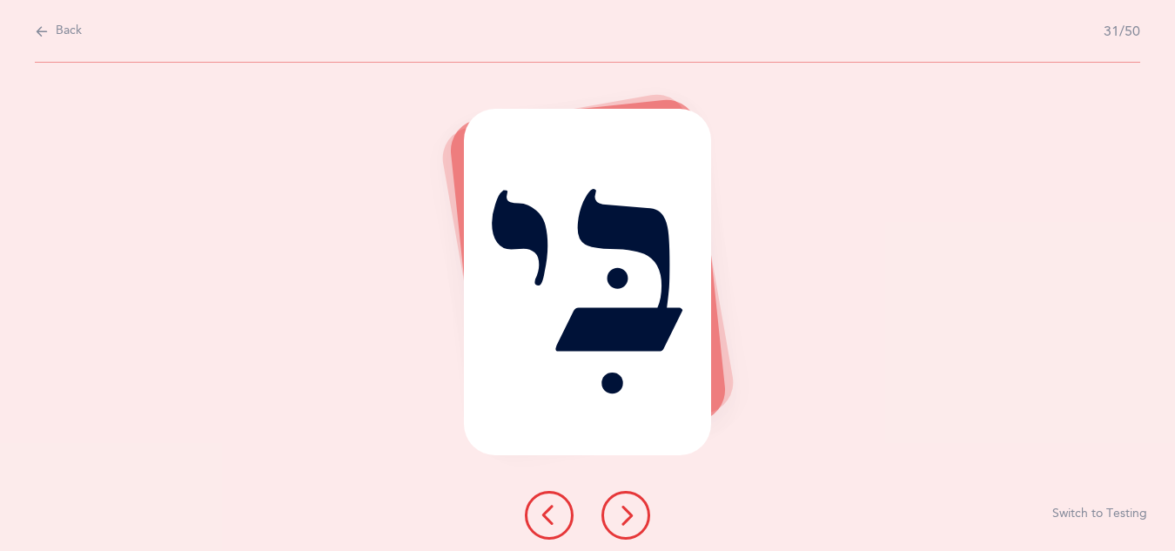
click at [624, 510] on icon at bounding box center [625, 515] width 21 height 21
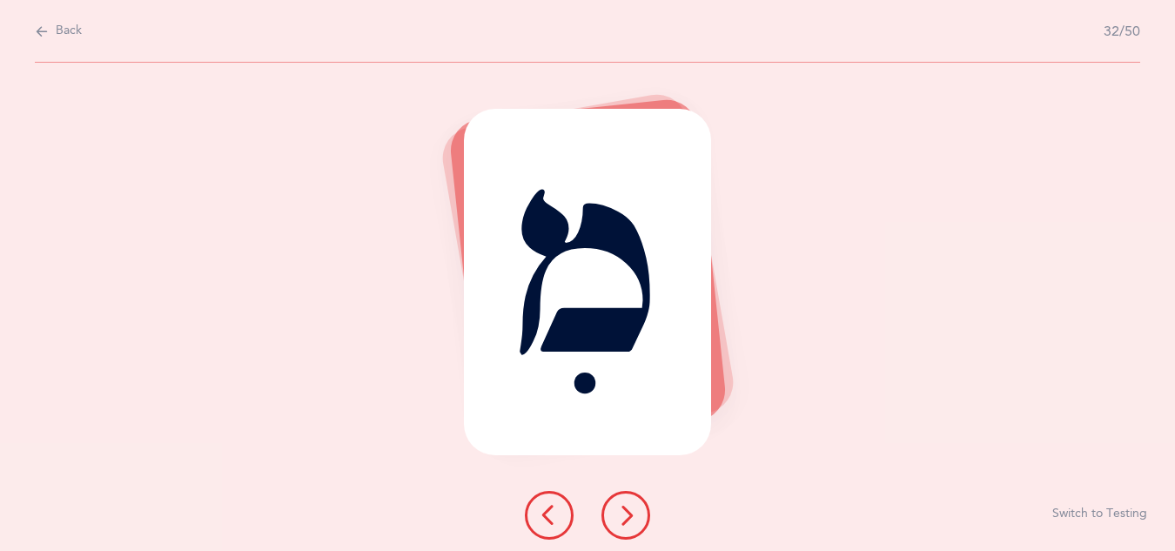
click at [624, 510] on icon at bounding box center [625, 515] width 21 height 21
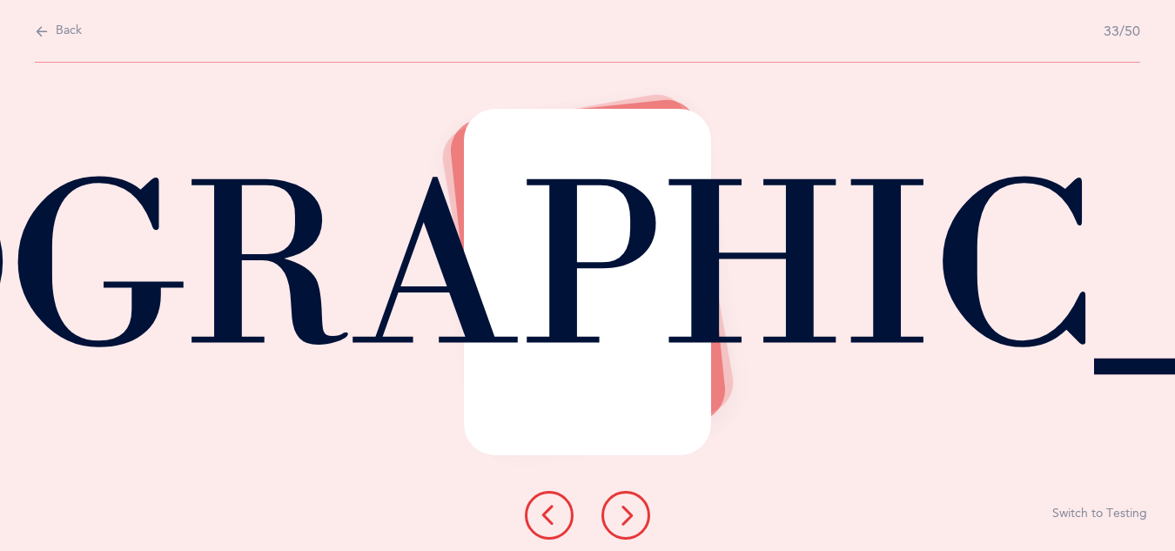
click at [561, 514] on button at bounding box center [549, 515] width 49 height 49
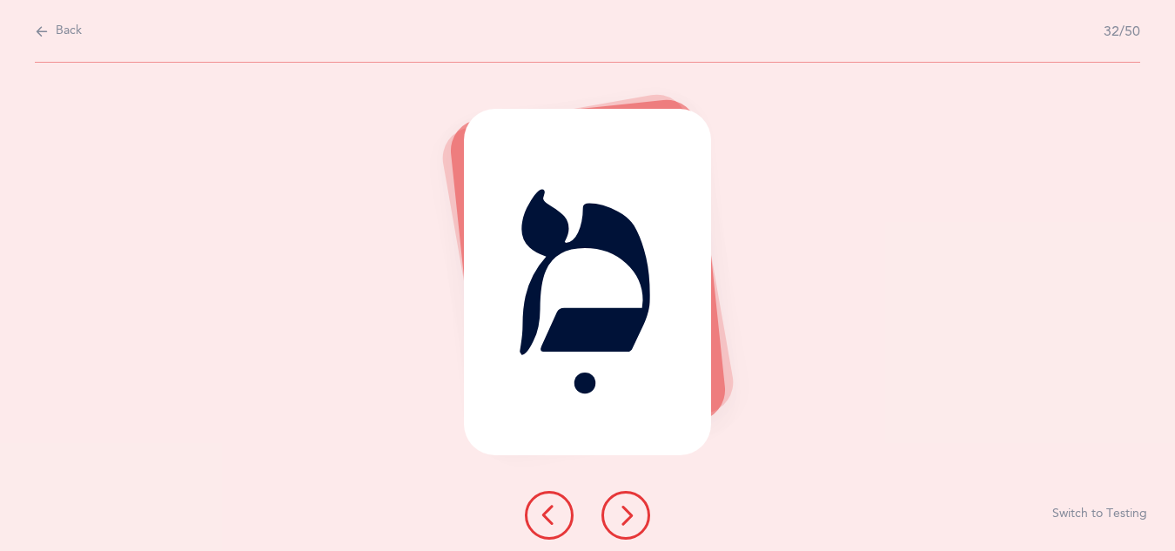
drag, startPoint x: 561, startPoint y: 514, endPoint x: 639, endPoint y: 521, distance: 77.7
click at [639, 521] on div at bounding box center [587, 515] width 153 height 49
click at [628, 521] on icon at bounding box center [625, 515] width 21 height 21
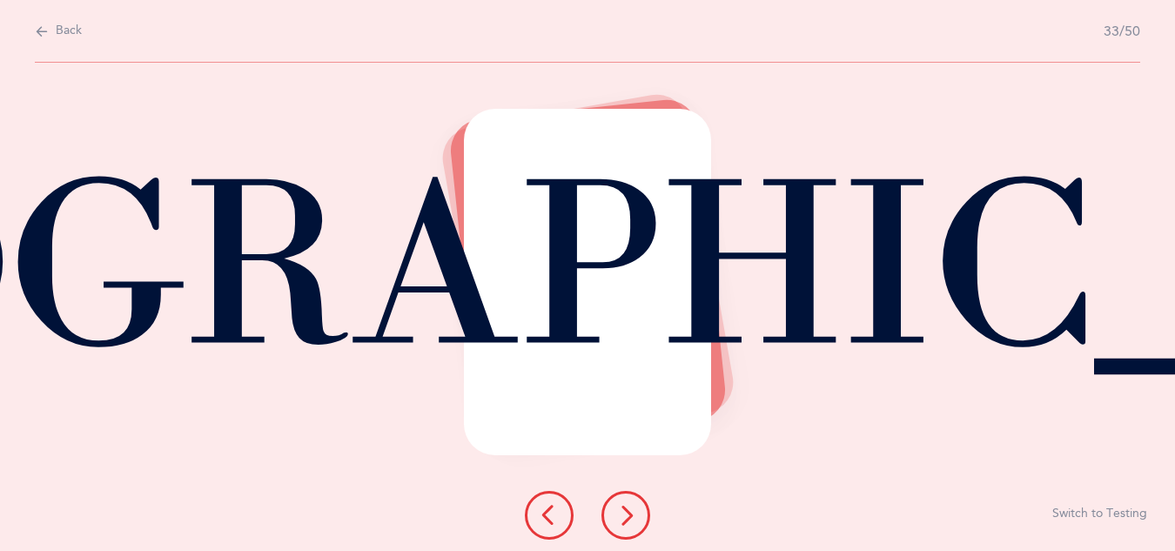
click at [628, 521] on icon at bounding box center [625, 515] width 21 height 21
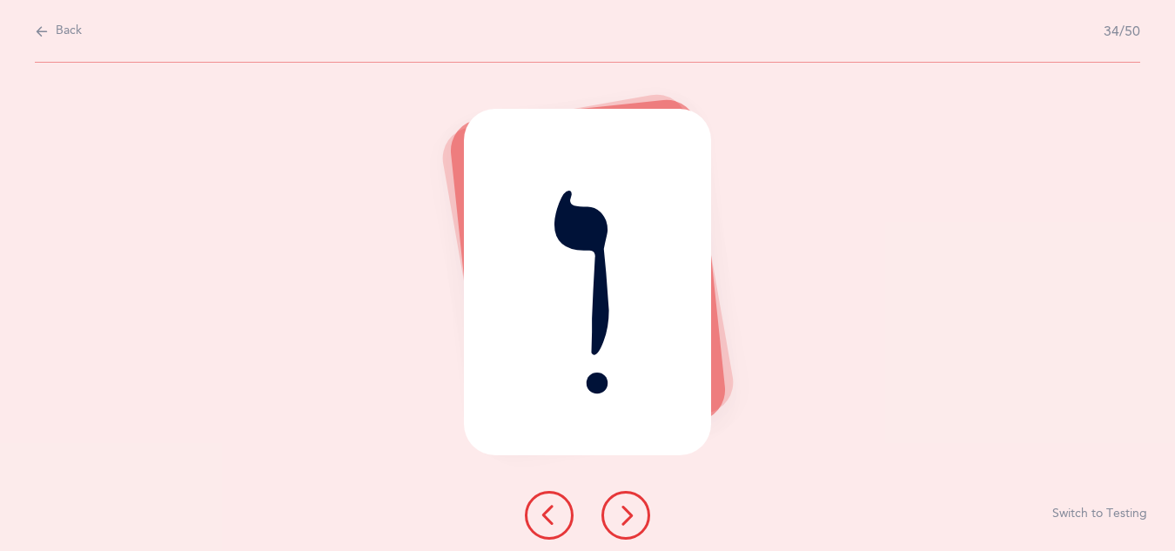
click at [628, 521] on icon at bounding box center [625, 515] width 21 height 21
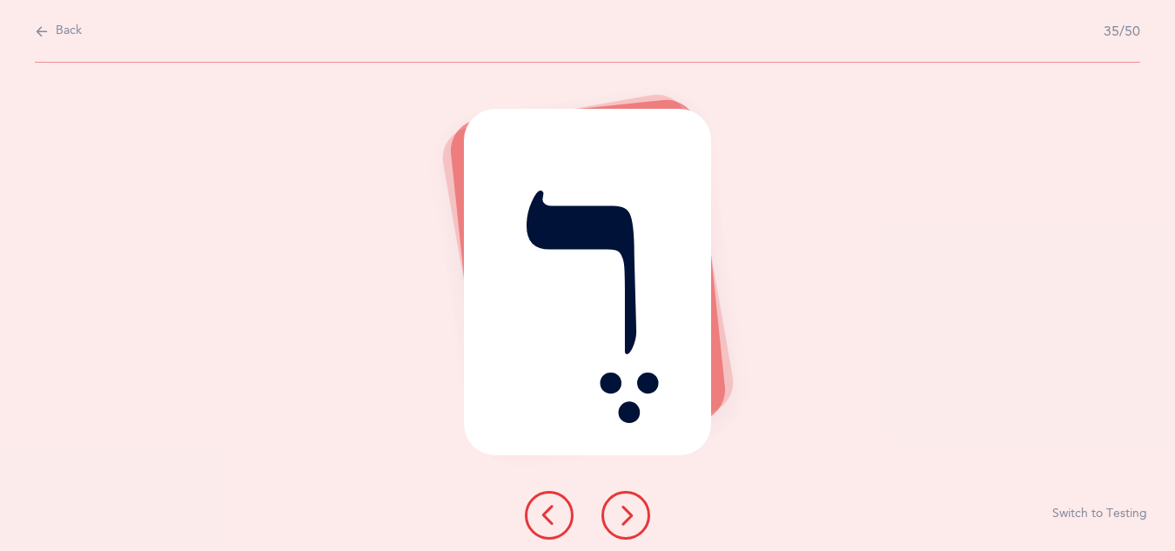
click at [628, 521] on icon at bounding box center [625, 515] width 21 height 21
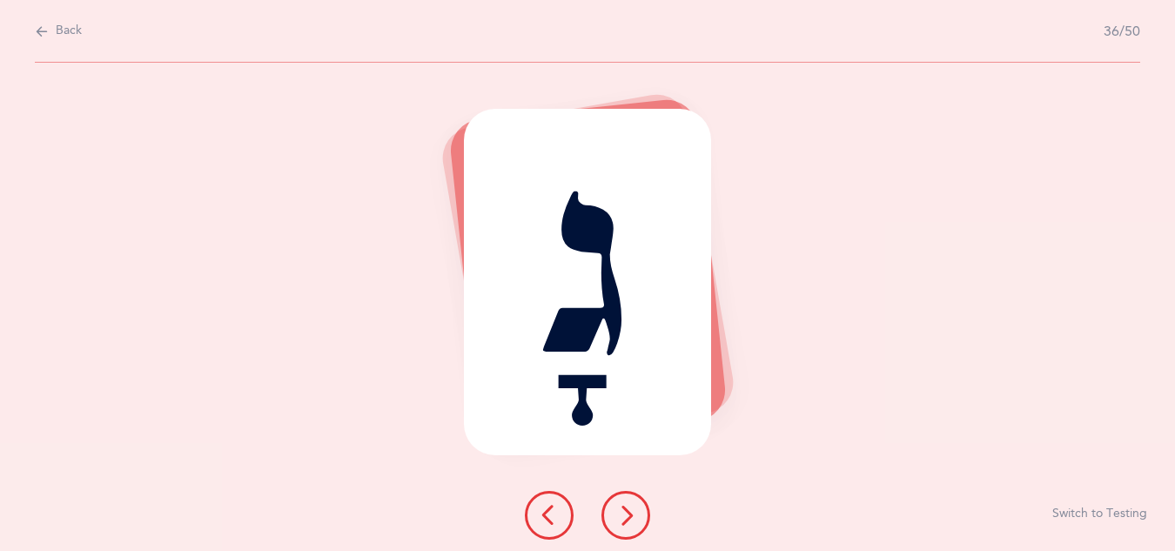
click at [628, 521] on icon at bounding box center [625, 515] width 21 height 21
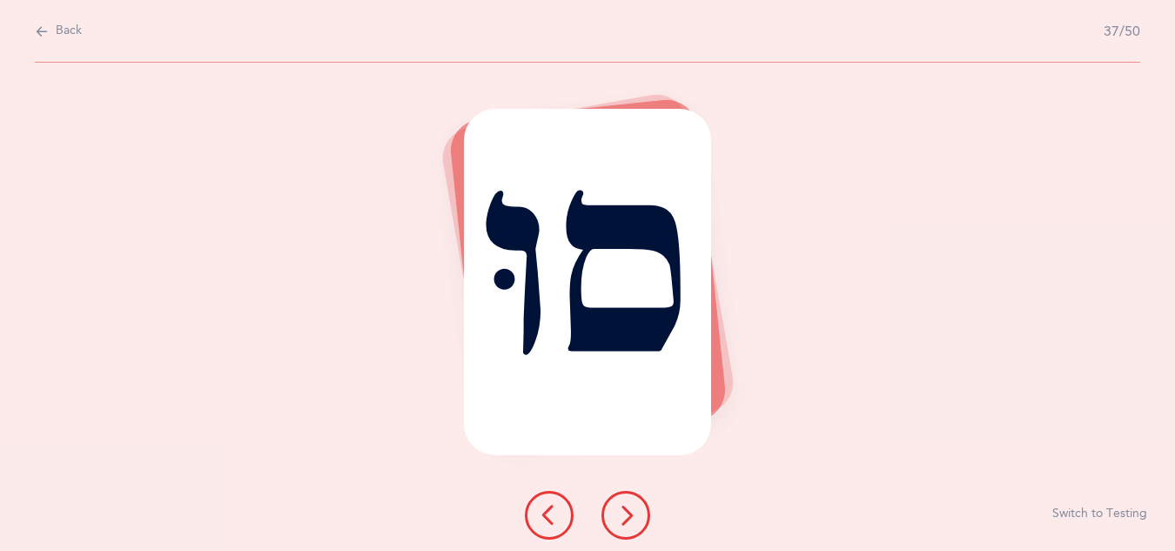
click at [628, 521] on icon at bounding box center [625, 515] width 21 height 21
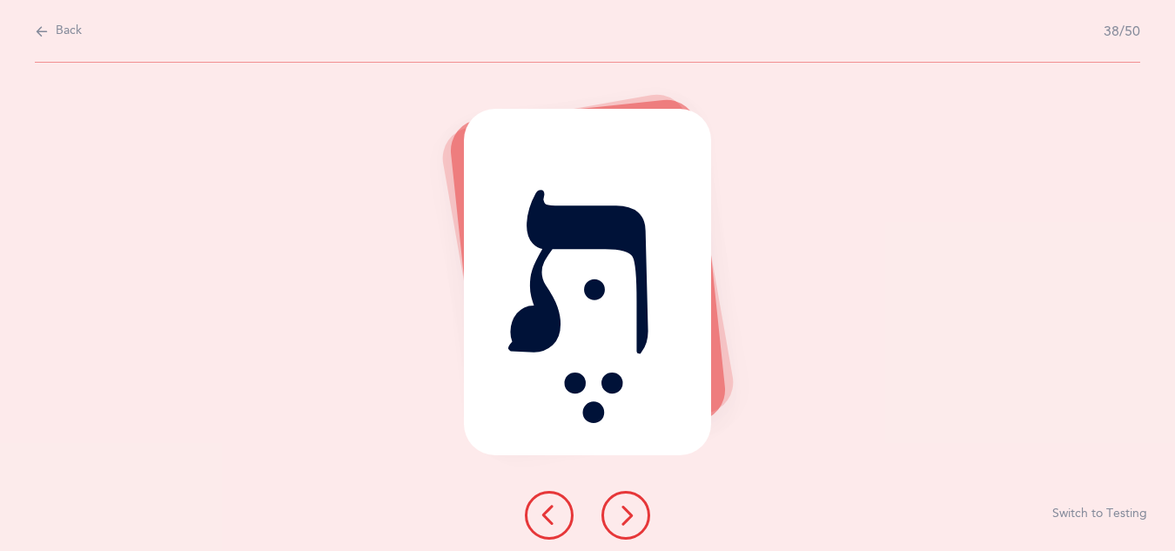
click at [628, 521] on icon at bounding box center [625, 515] width 21 height 21
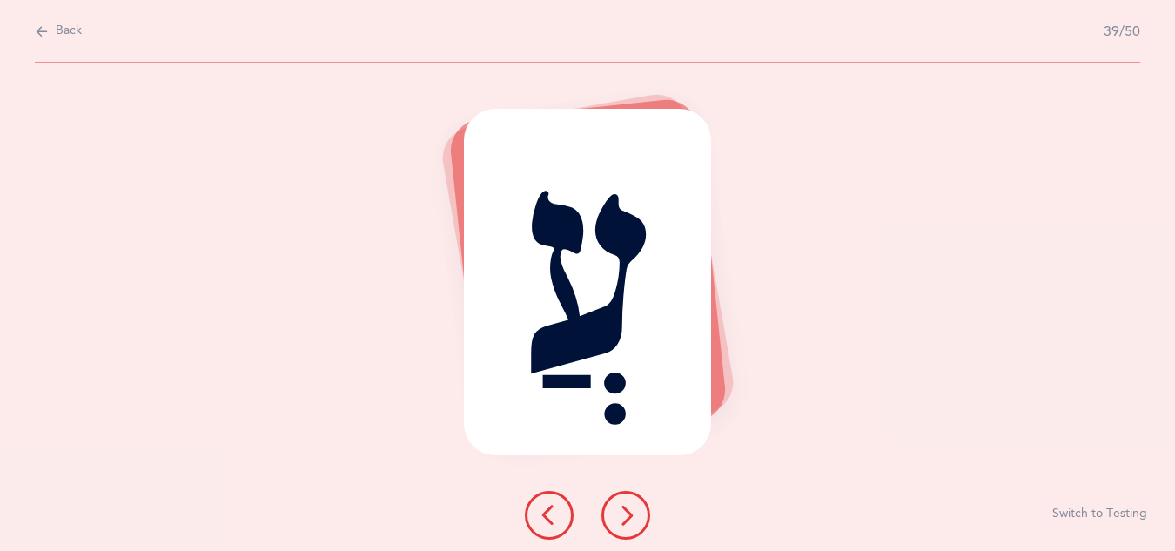
click at [628, 521] on icon at bounding box center [625, 515] width 21 height 21
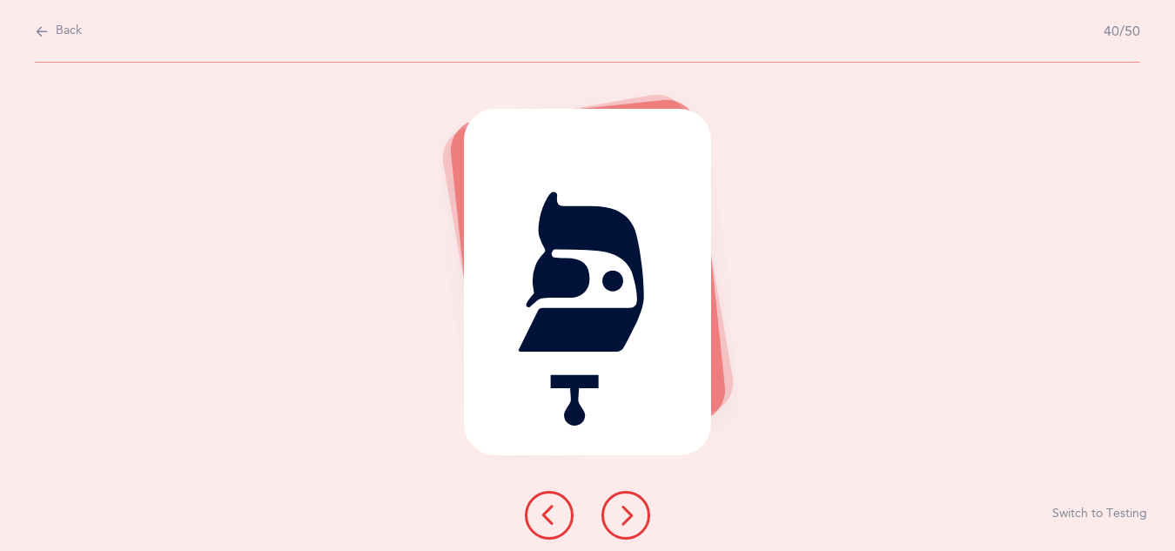
click at [628, 521] on icon at bounding box center [625, 515] width 21 height 21
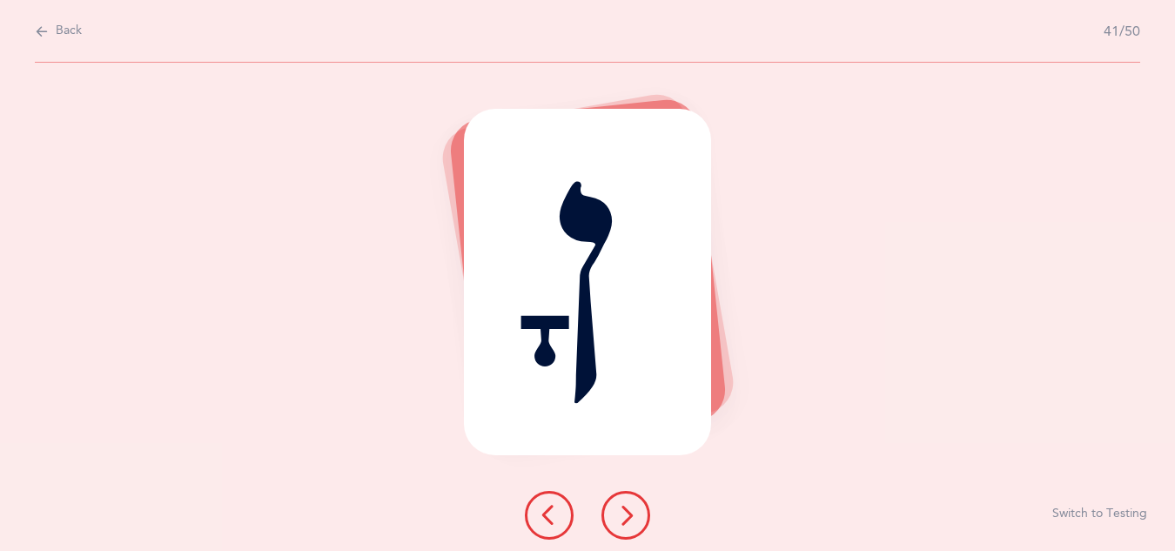
click at [628, 521] on icon at bounding box center [625, 515] width 21 height 21
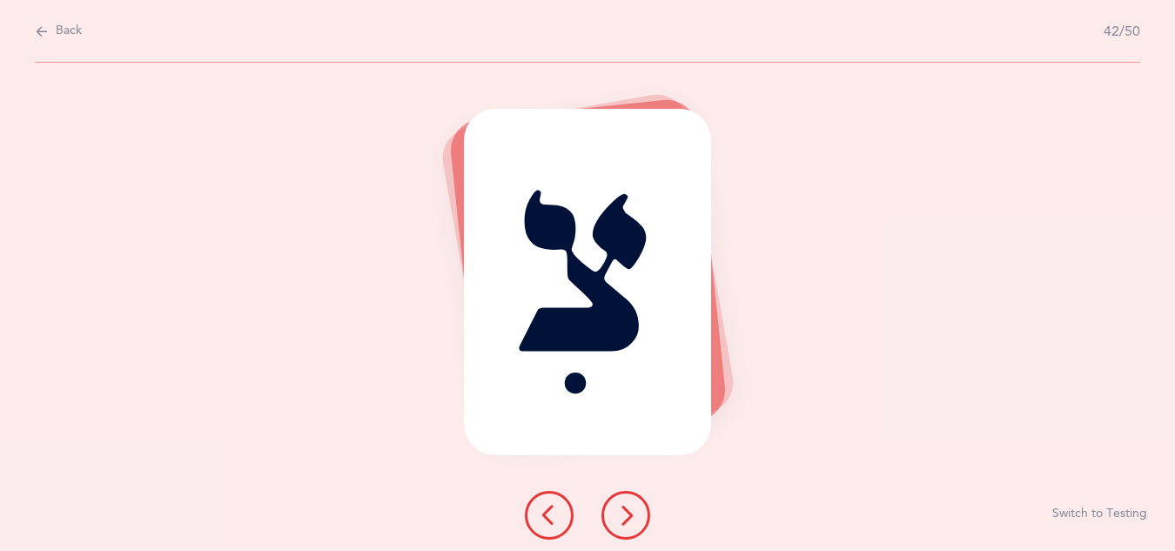
click at [628, 521] on icon at bounding box center [625, 515] width 21 height 21
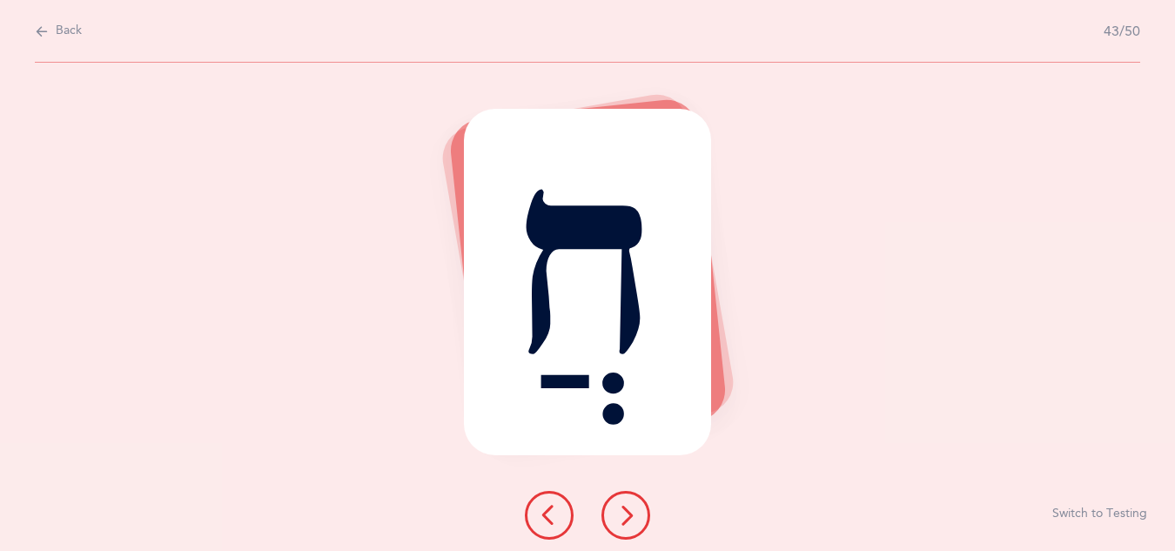
click at [628, 521] on icon at bounding box center [625, 515] width 21 height 21
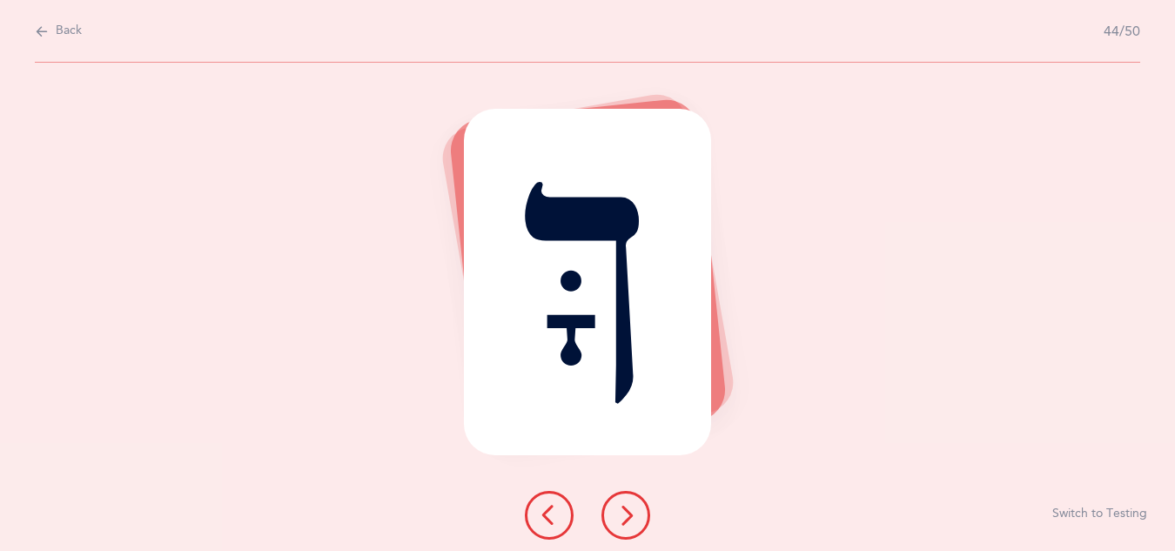
click at [628, 521] on icon at bounding box center [625, 515] width 21 height 21
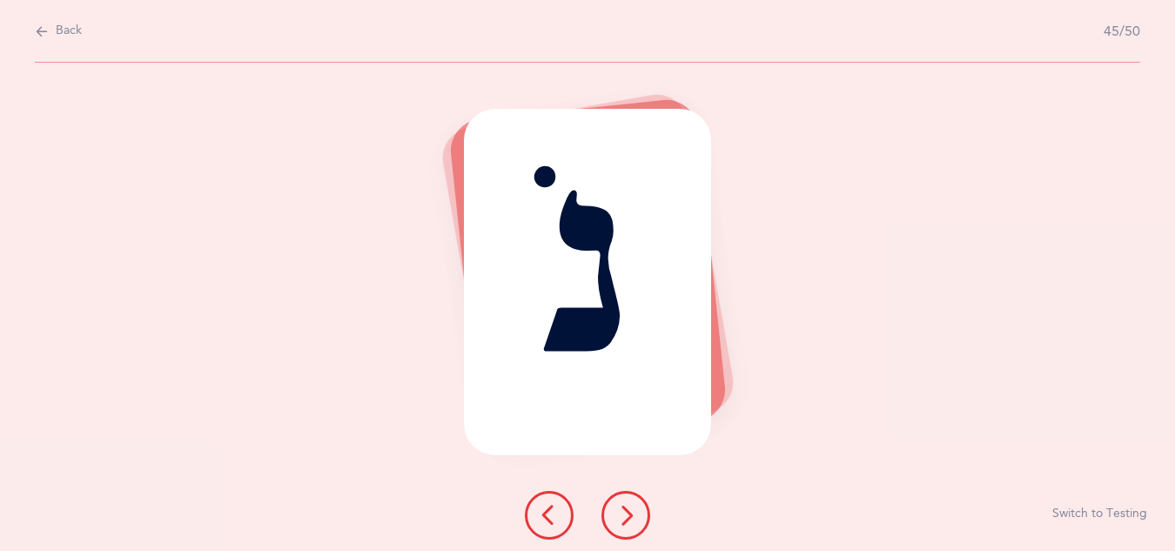
click at [628, 521] on icon at bounding box center [625, 515] width 21 height 21
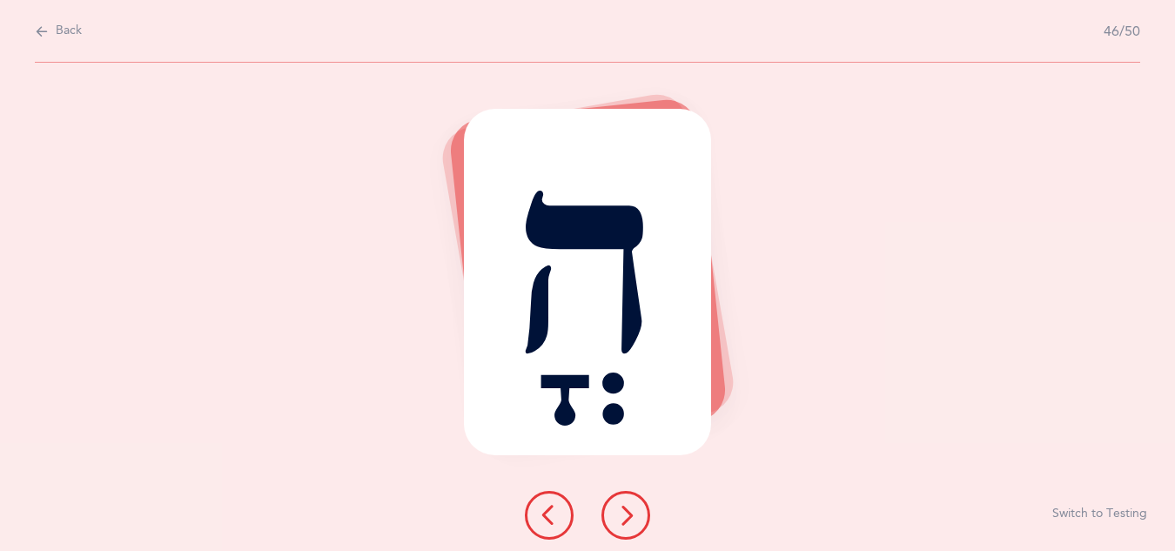
click at [554, 512] on icon at bounding box center [549, 515] width 21 height 21
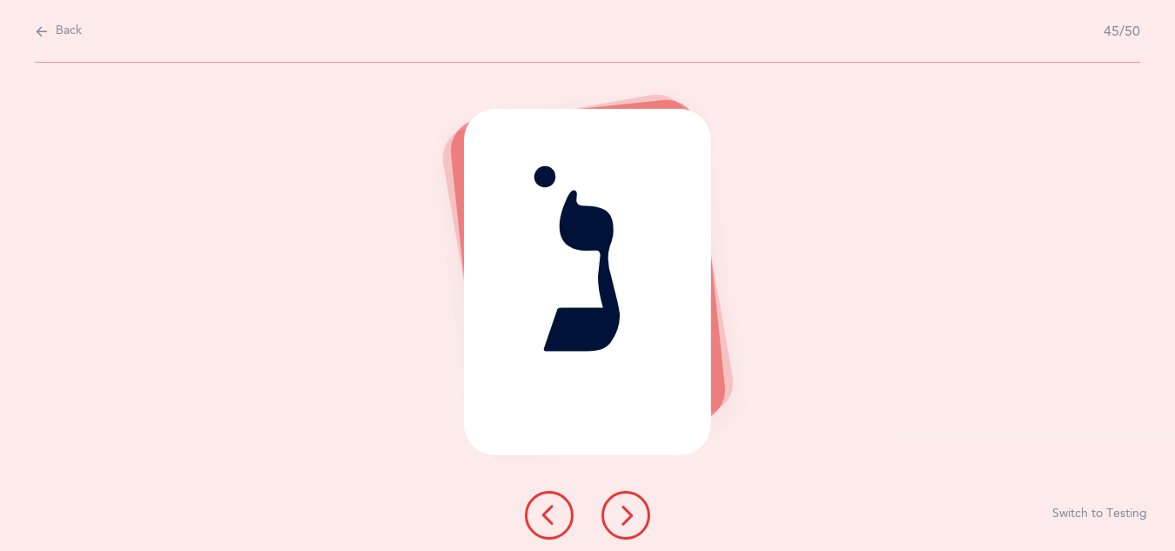
click at [624, 520] on icon at bounding box center [625, 515] width 21 height 21
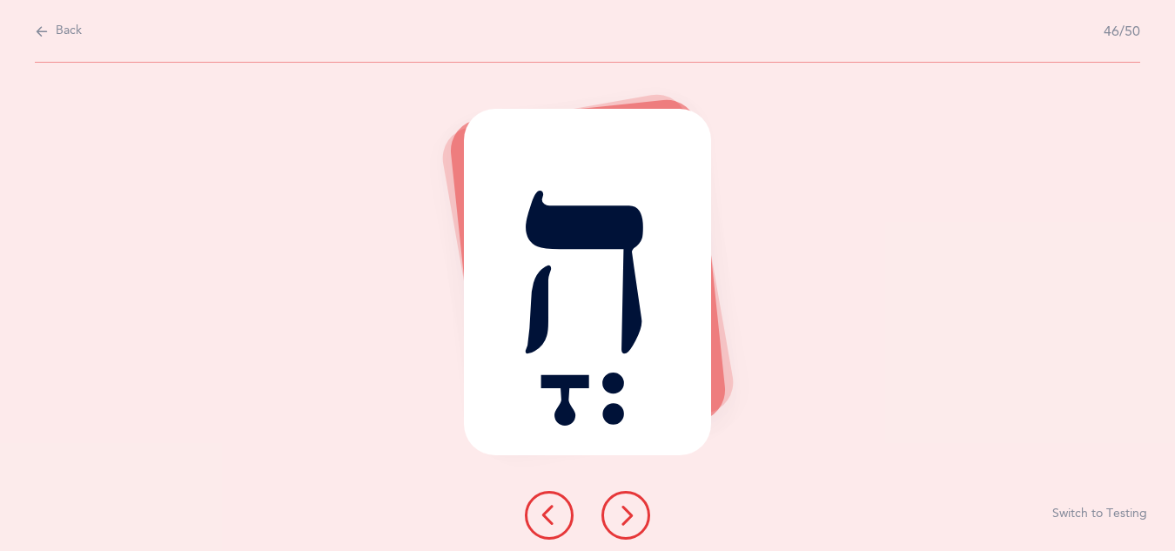
click at [624, 520] on icon at bounding box center [625, 515] width 21 height 21
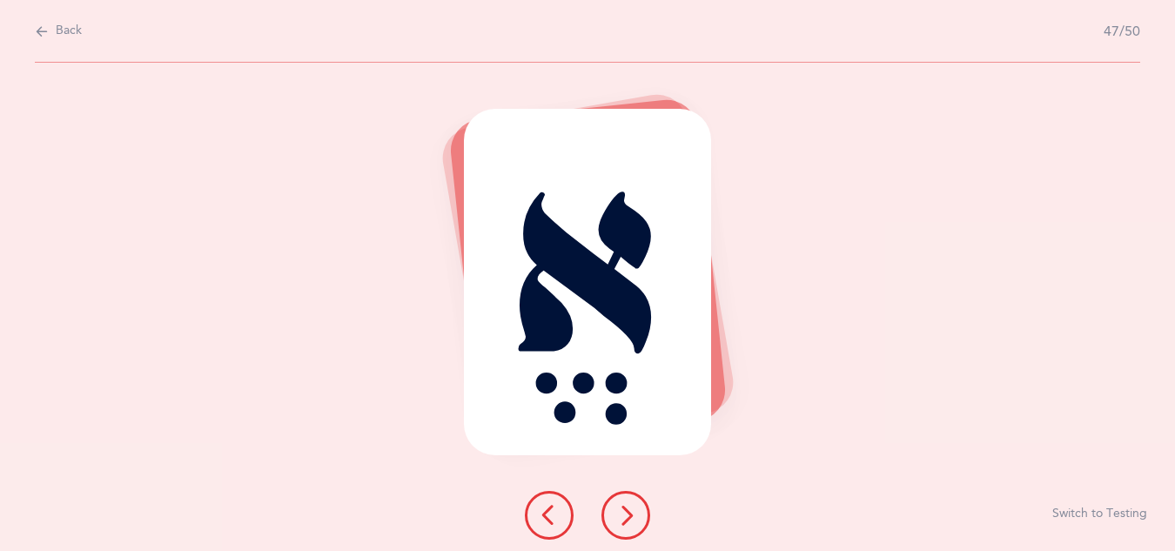
click at [624, 520] on icon at bounding box center [625, 515] width 21 height 21
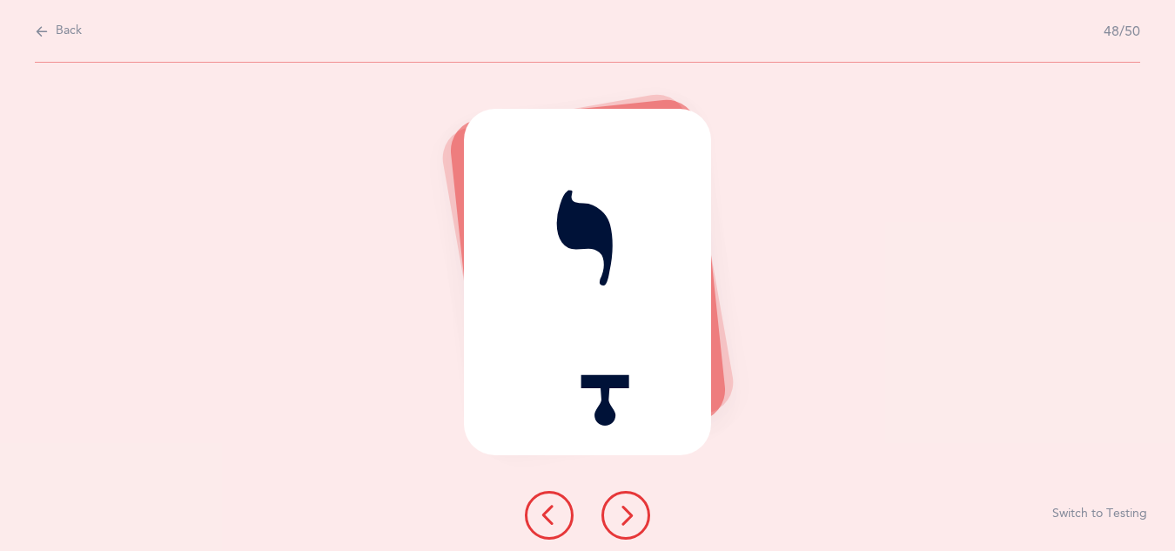
click at [624, 520] on icon at bounding box center [625, 515] width 21 height 21
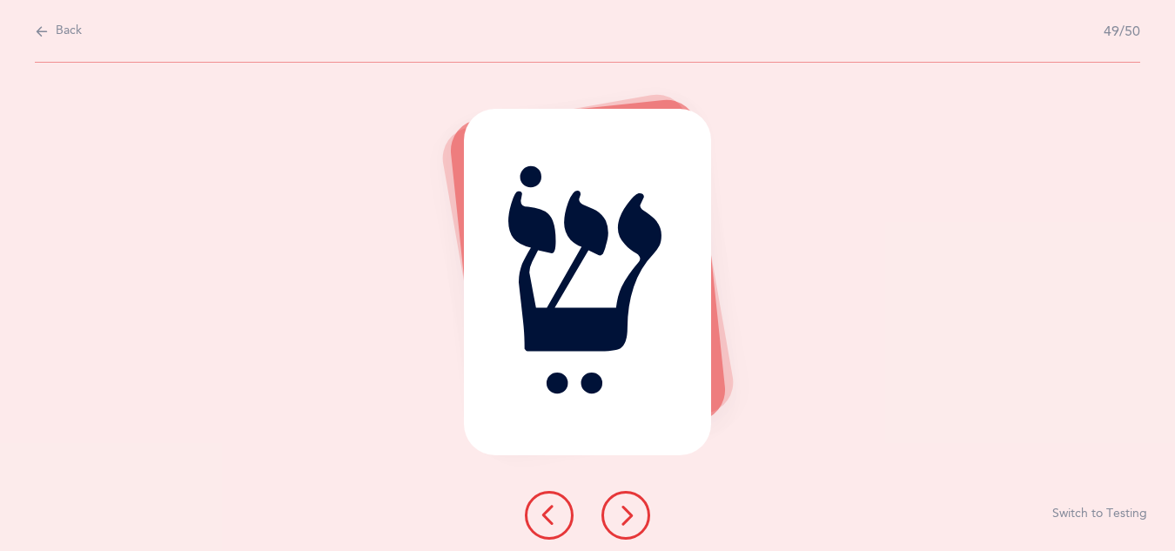
click at [617, 517] on icon at bounding box center [625, 515] width 21 height 21
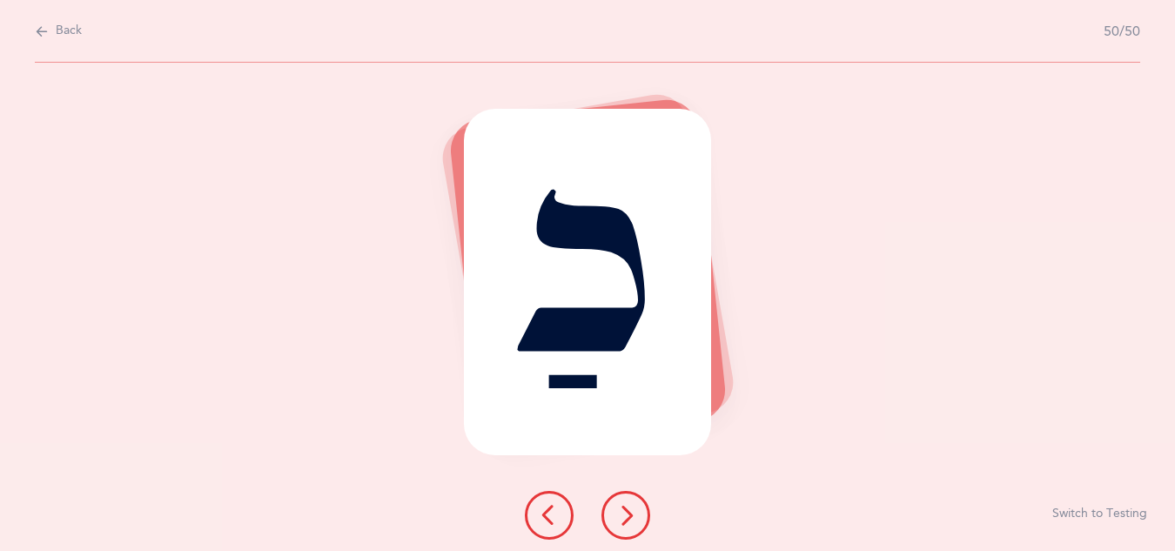
click at [617, 517] on icon at bounding box center [625, 515] width 21 height 21
